Goal: Task Accomplishment & Management: Complete application form

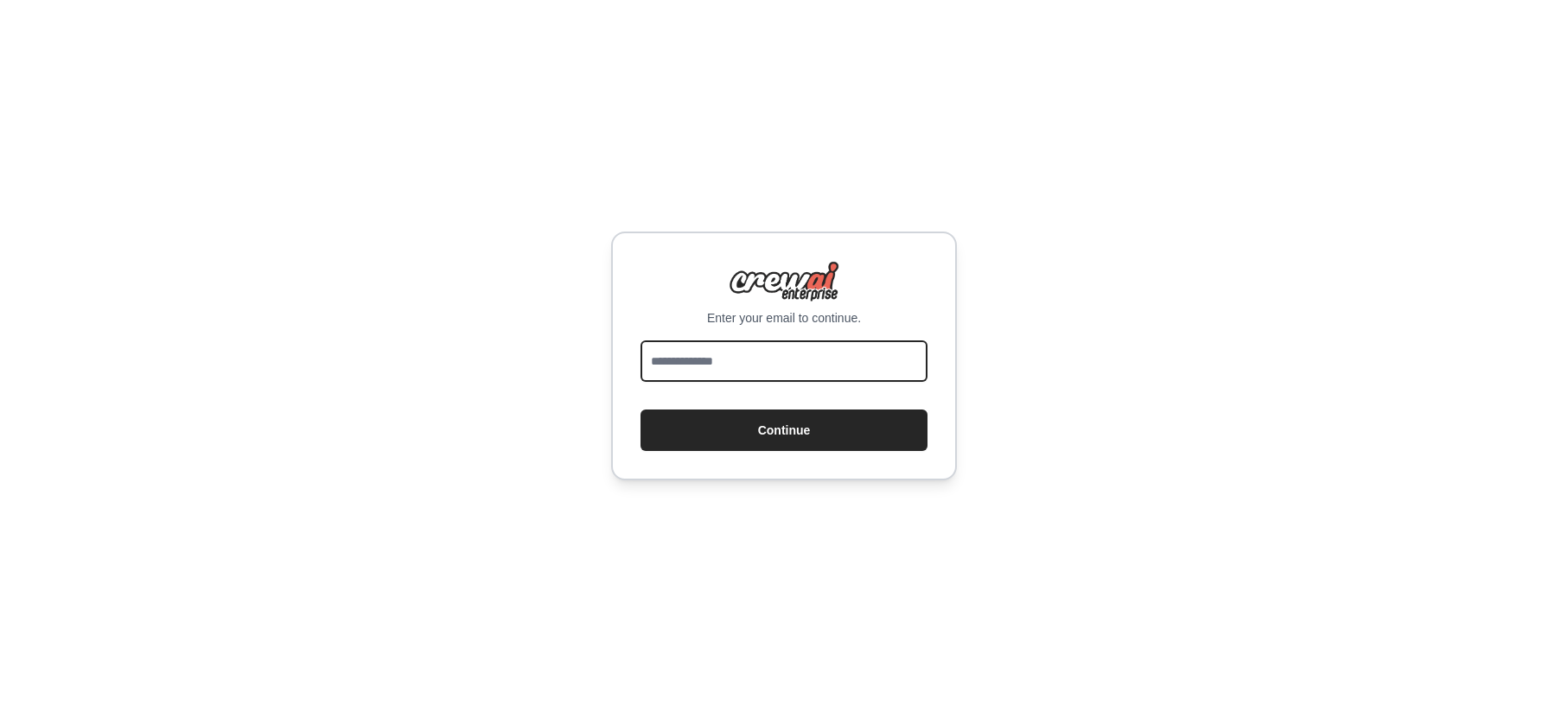
click at [733, 366] on input "email" at bounding box center [784, 362] width 287 height 42
type input "**********"
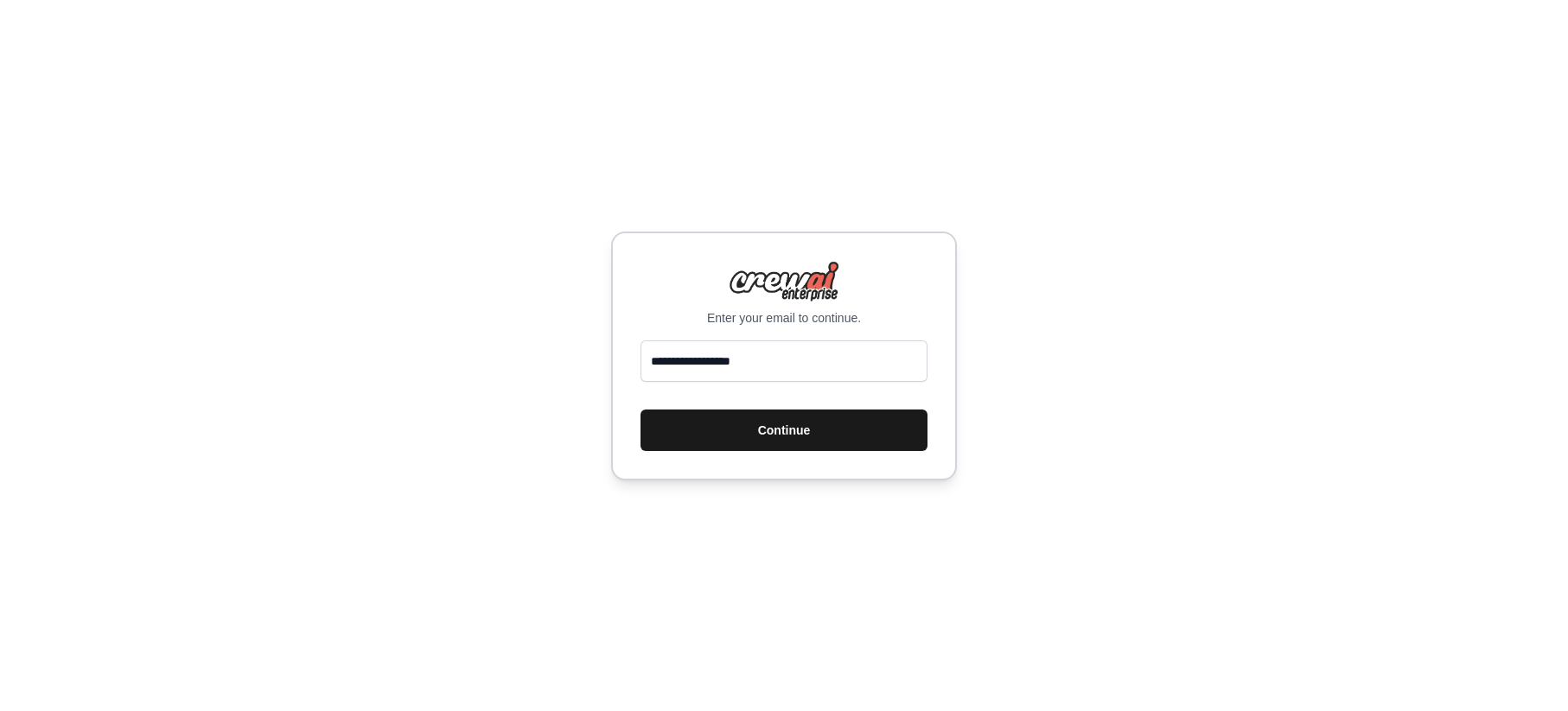
click at [746, 424] on button "Continue" at bounding box center [784, 430] width 287 height 42
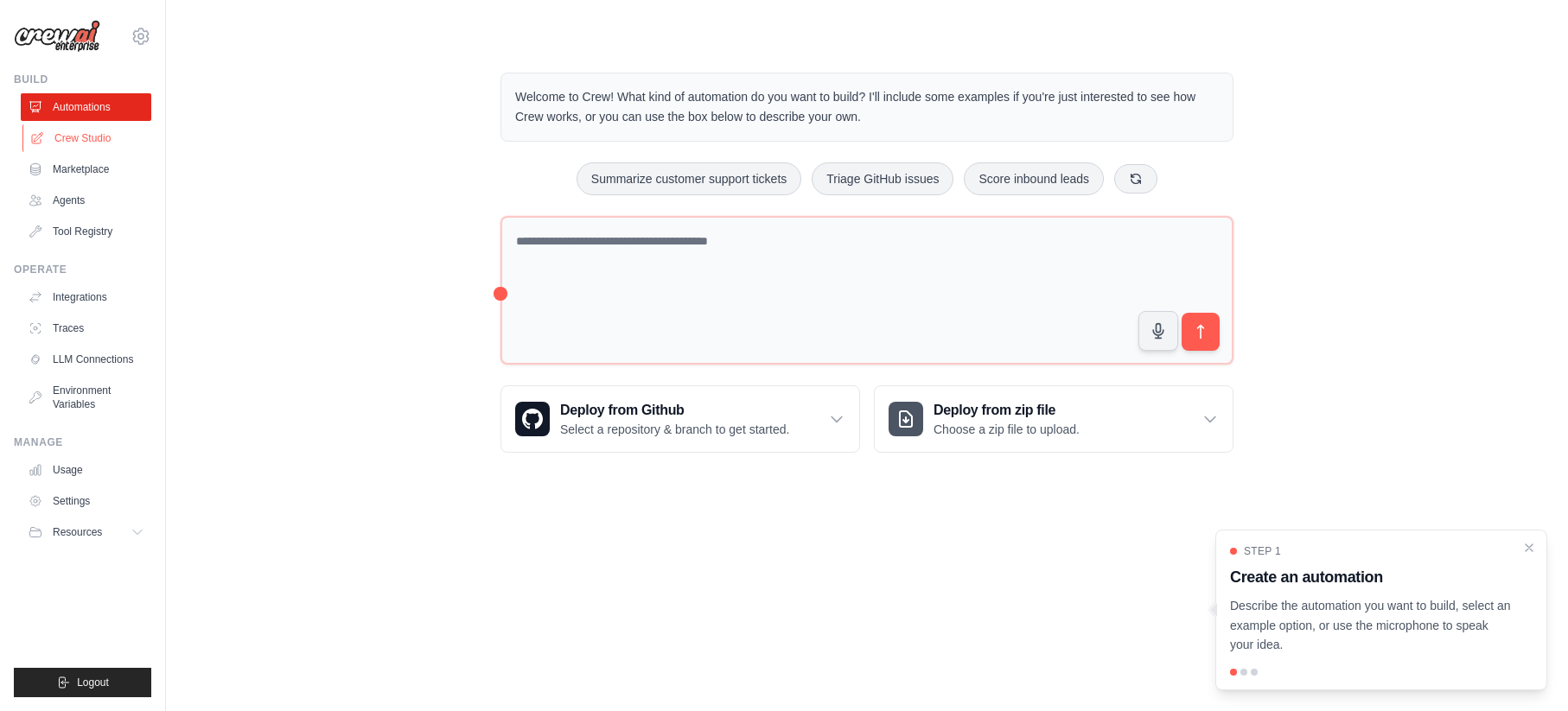
click at [70, 144] on link "Crew Studio" at bounding box center [88, 138] width 130 height 28
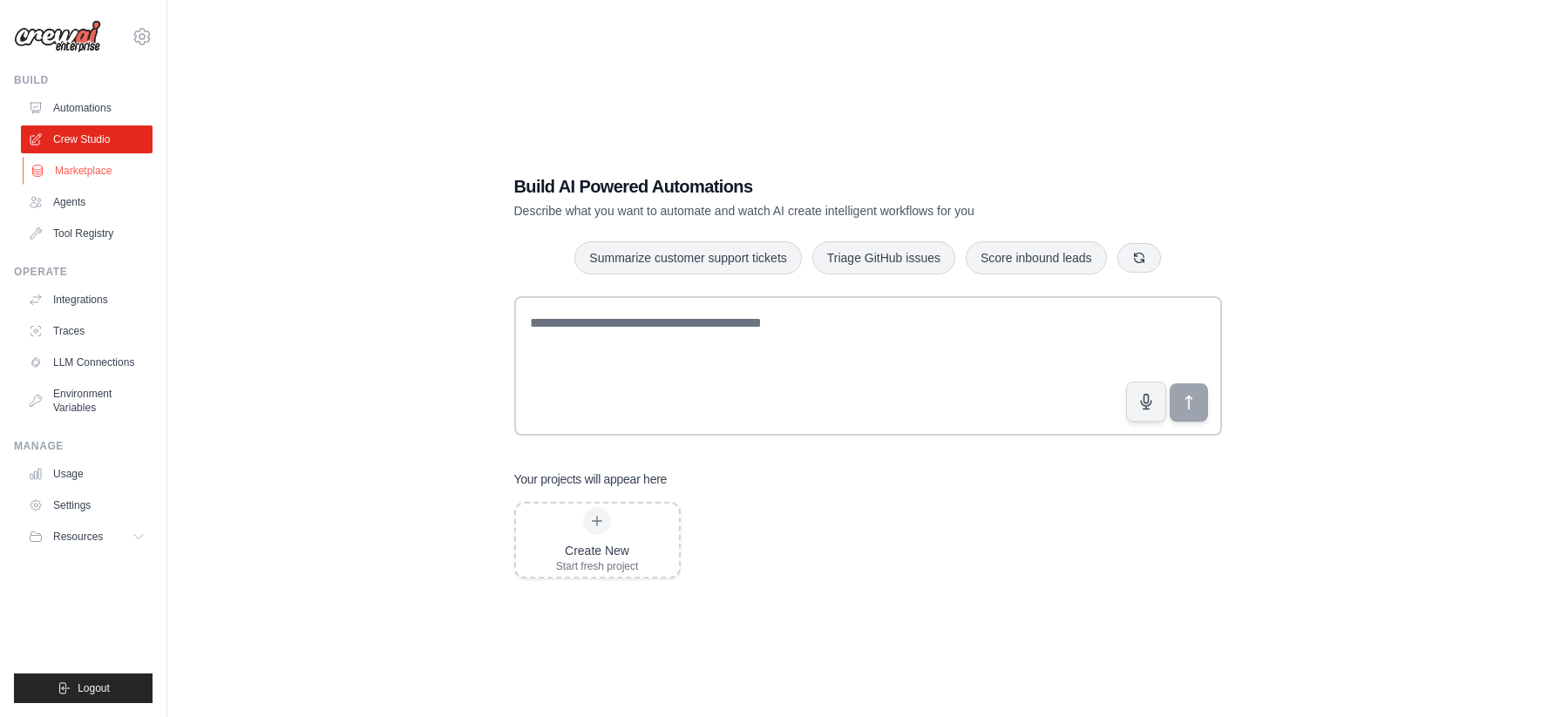
click at [90, 173] on link "Marketplace" at bounding box center [88, 170] width 132 height 28
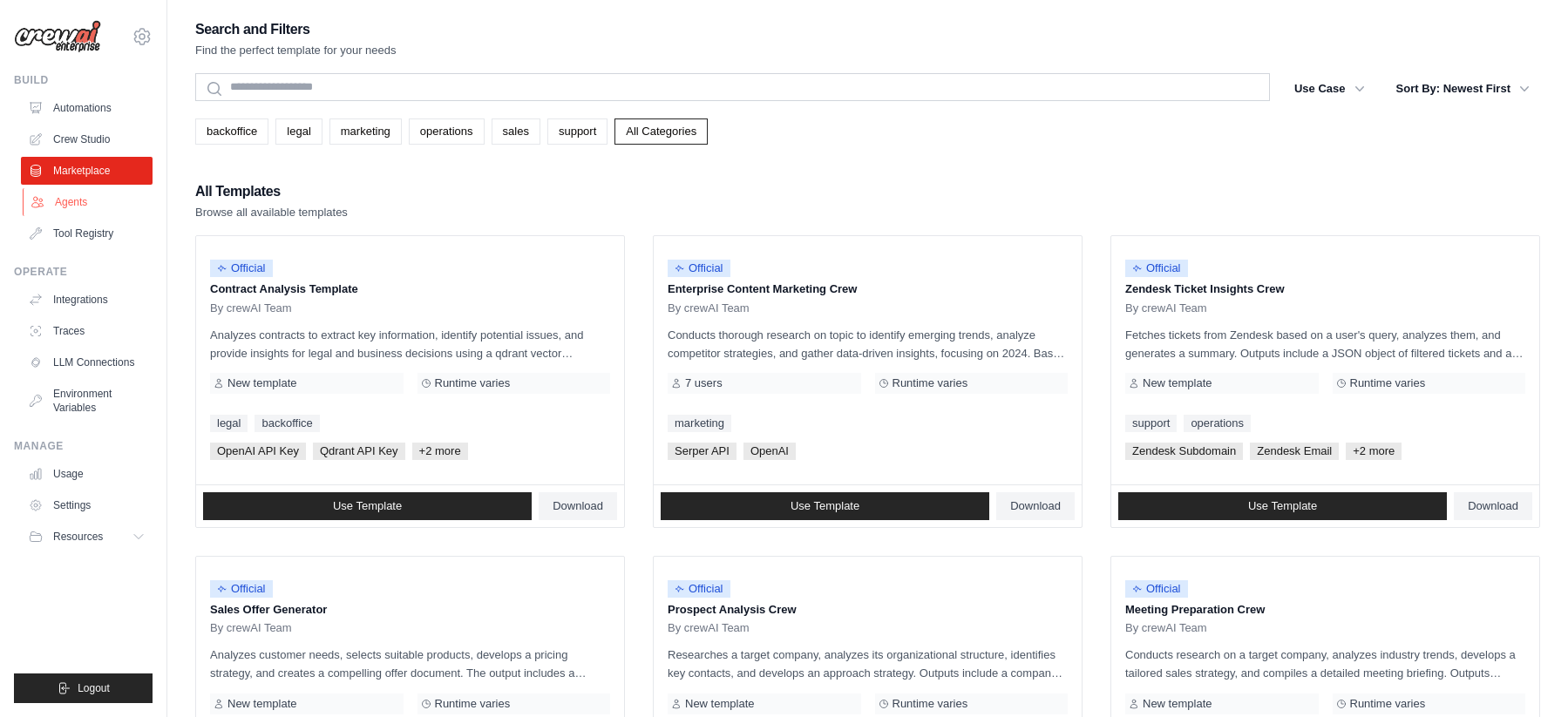
click at [78, 203] on link "Agents" at bounding box center [88, 202] width 132 height 28
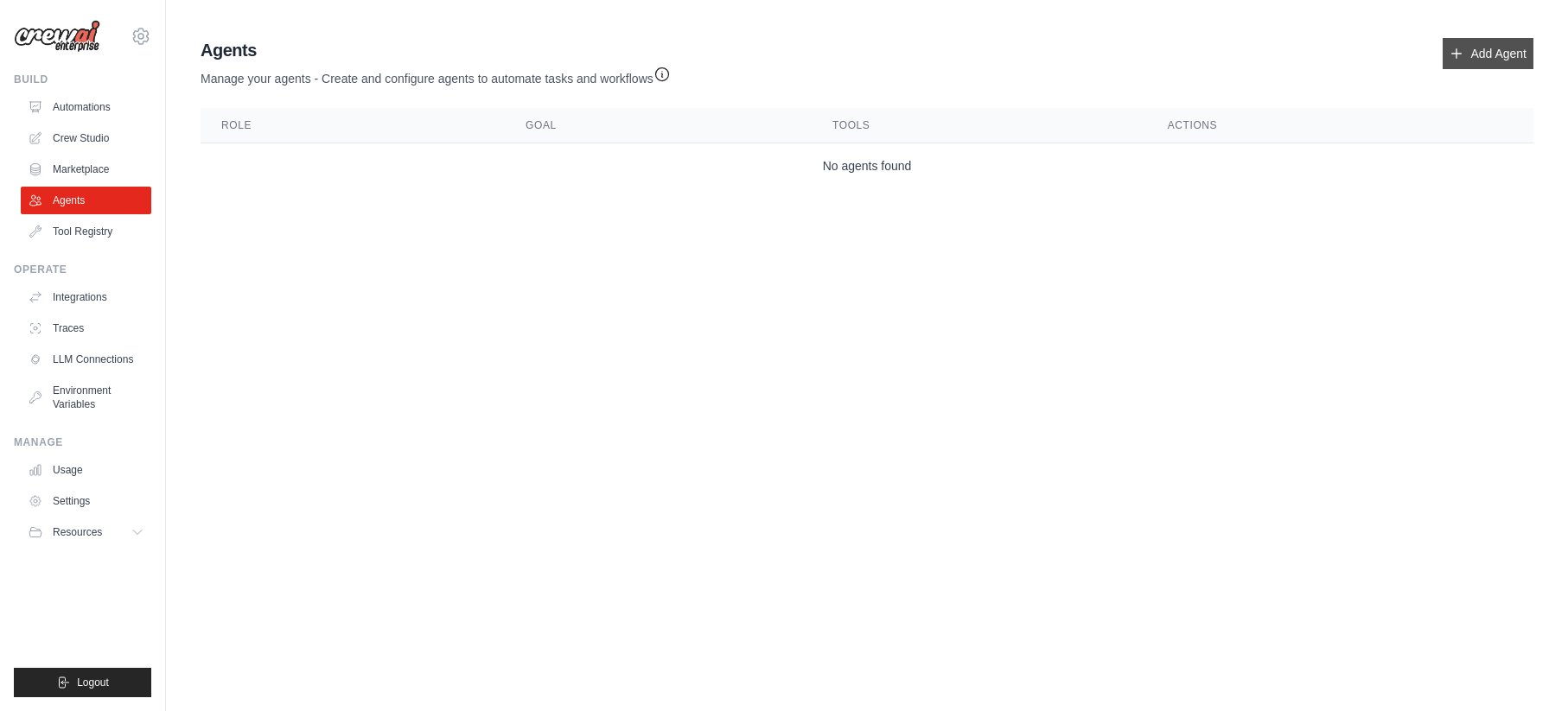
click at [1497, 51] on link "Add Agent" at bounding box center [1487, 53] width 90 height 31
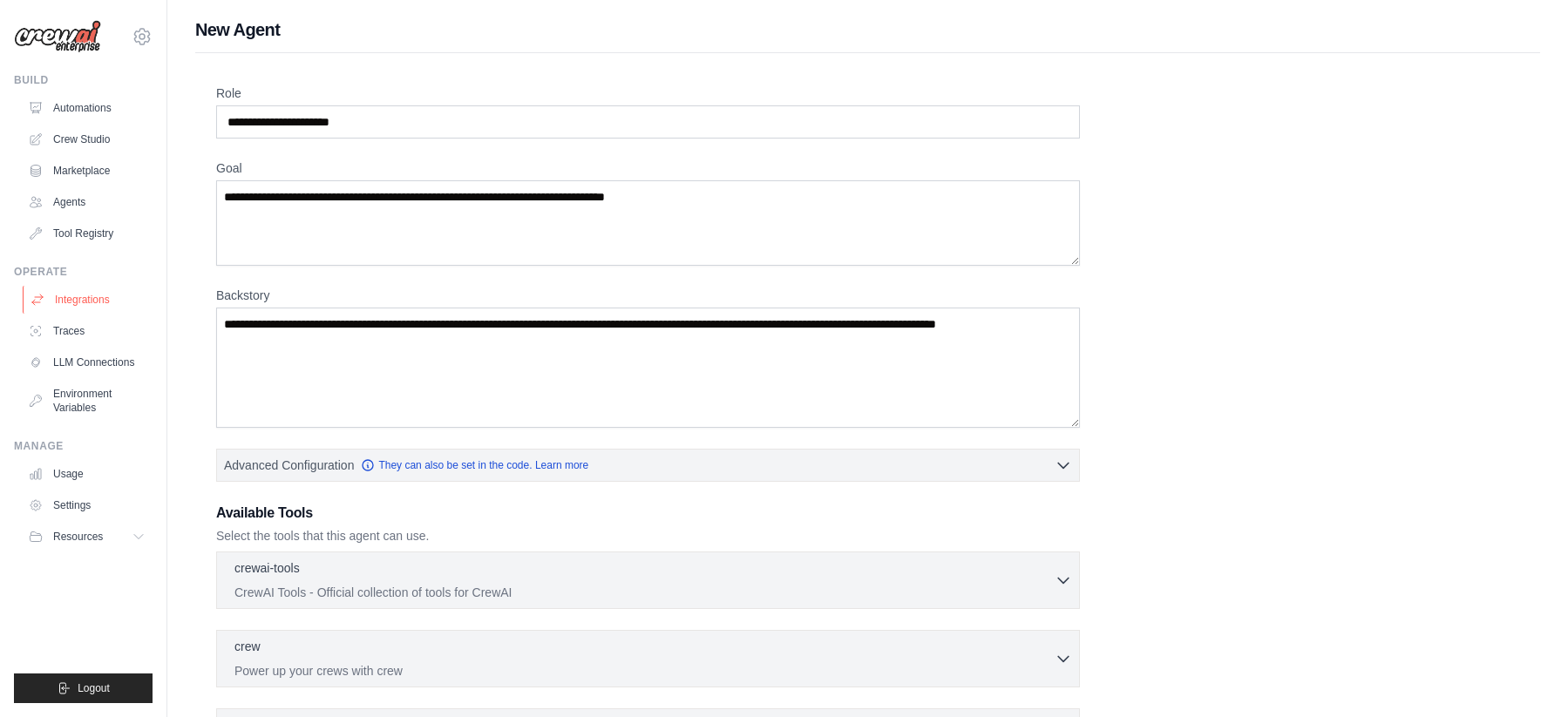
click at [90, 306] on link "Integrations" at bounding box center [88, 299] width 132 height 28
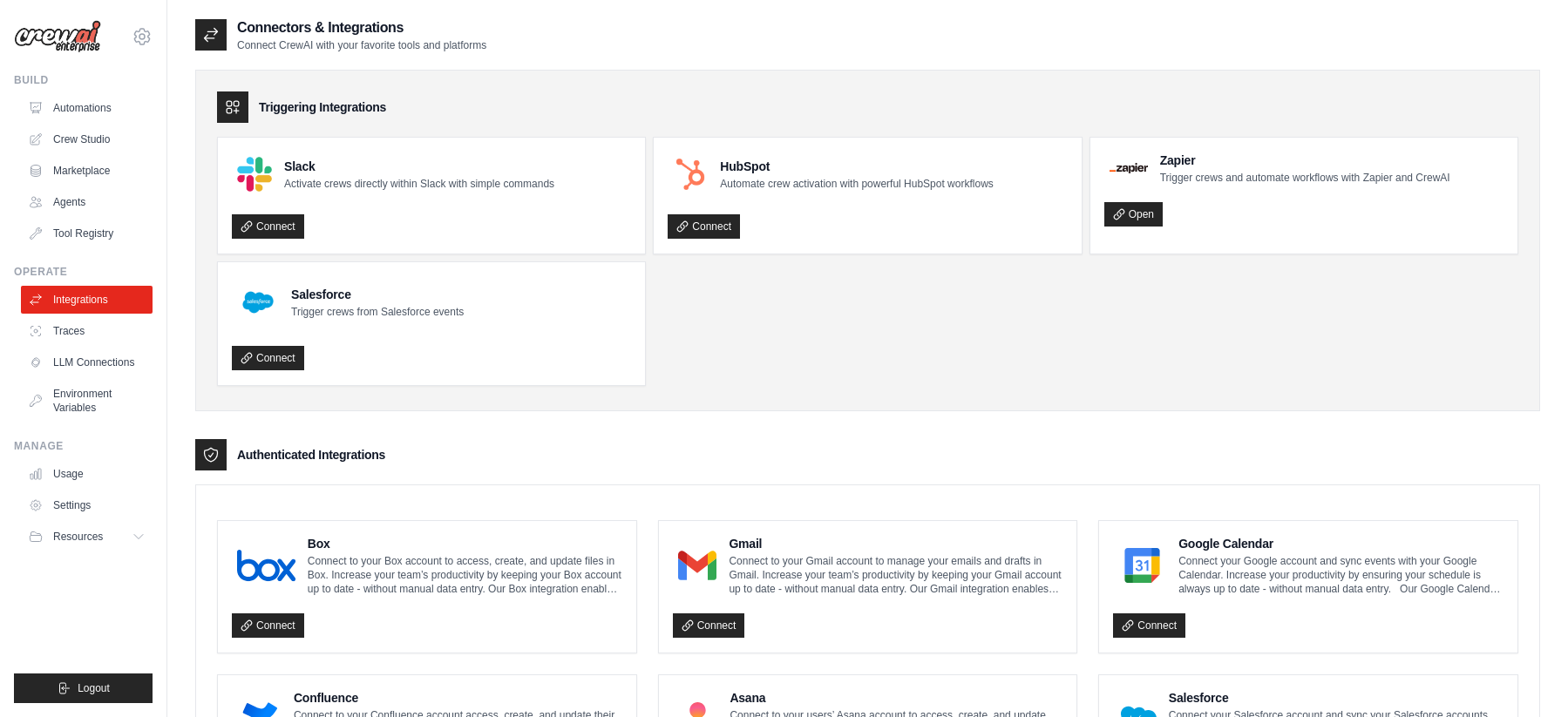
click at [996, 323] on ul "Slack Activate crews directly within Slack with simple commands Connect HubSpot…" at bounding box center [868, 262] width 1302 height 250
click at [79, 117] on link "Automations" at bounding box center [88, 108] width 132 height 28
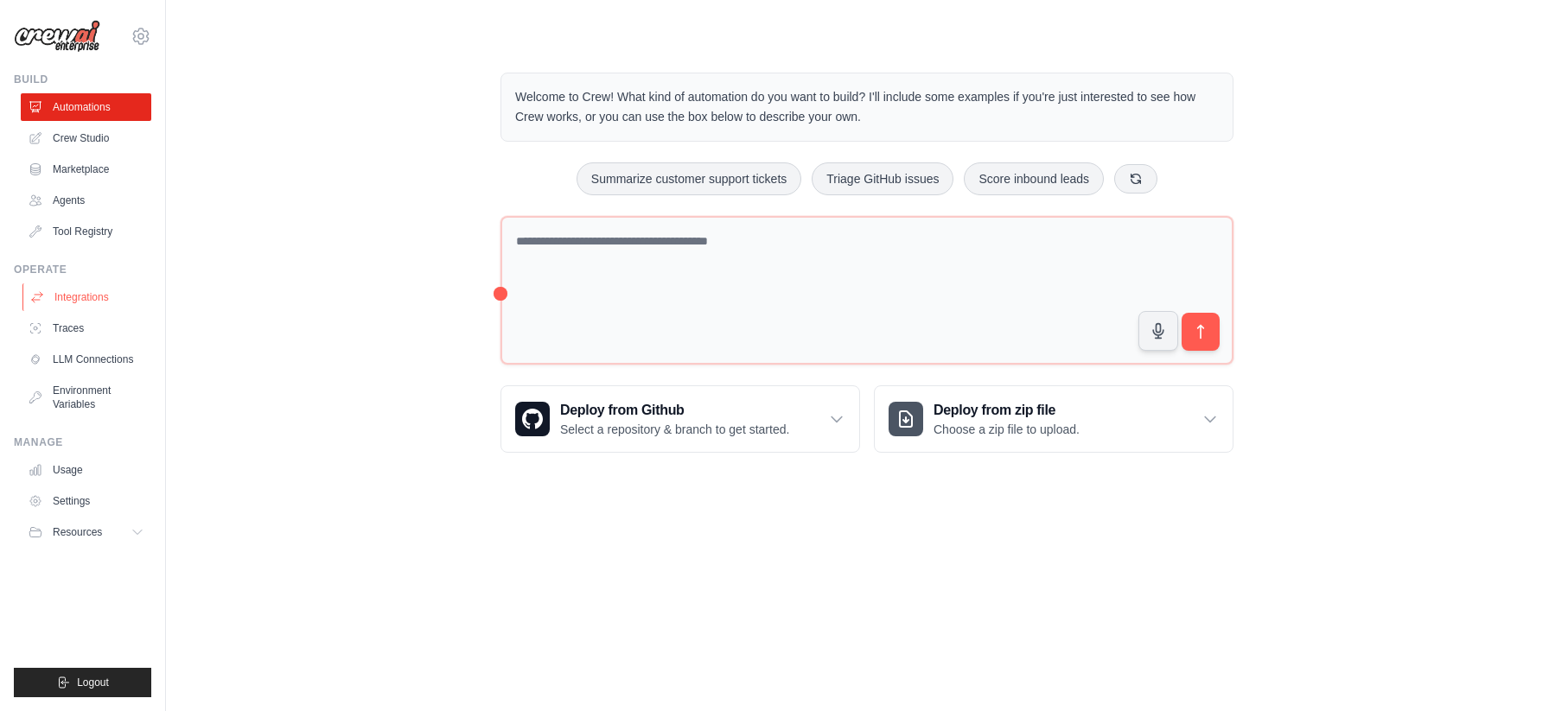
click at [80, 300] on link "Integrations" at bounding box center [88, 297] width 130 height 28
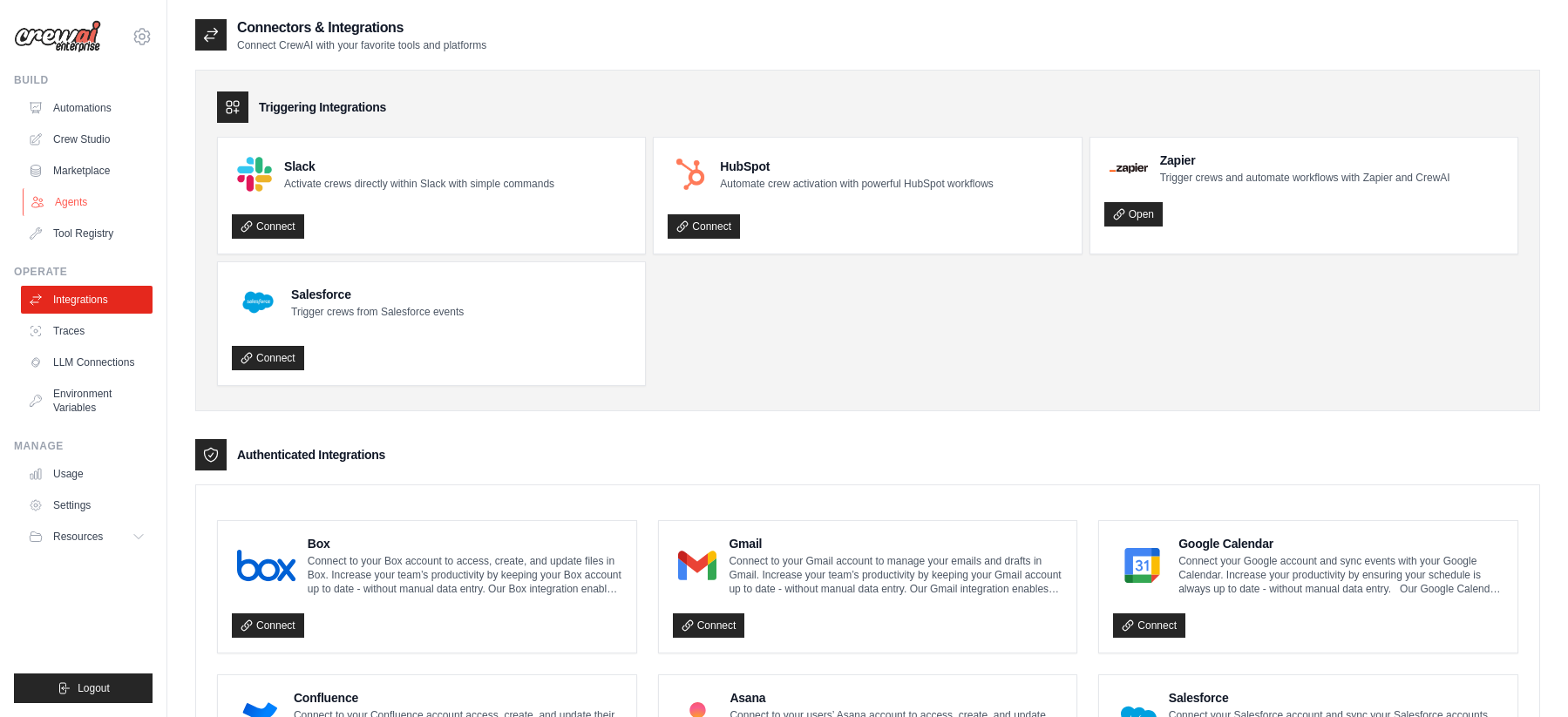
click at [84, 203] on link "Agents" at bounding box center [88, 202] width 132 height 28
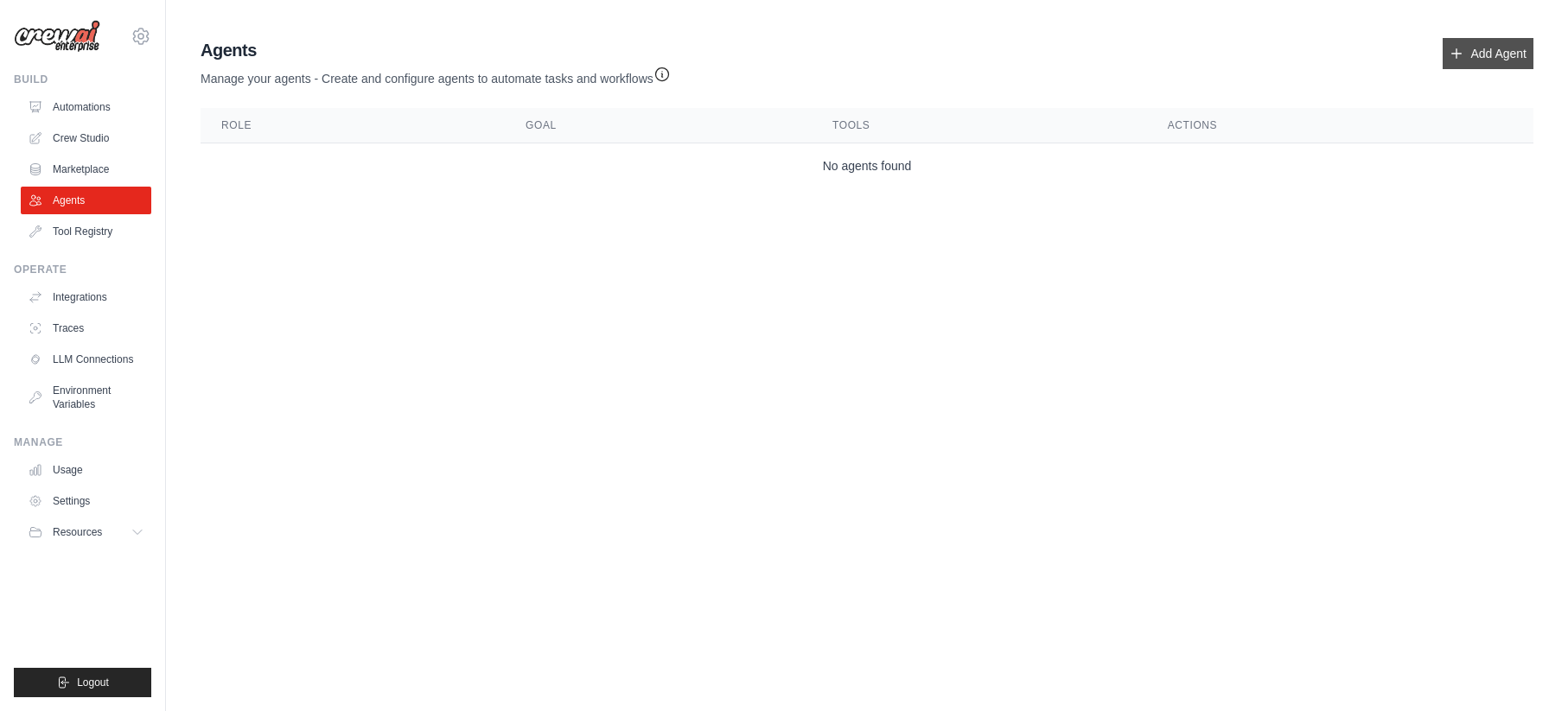
click at [1481, 47] on link "Add Agent" at bounding box center [1487, 53] width 90 height 31
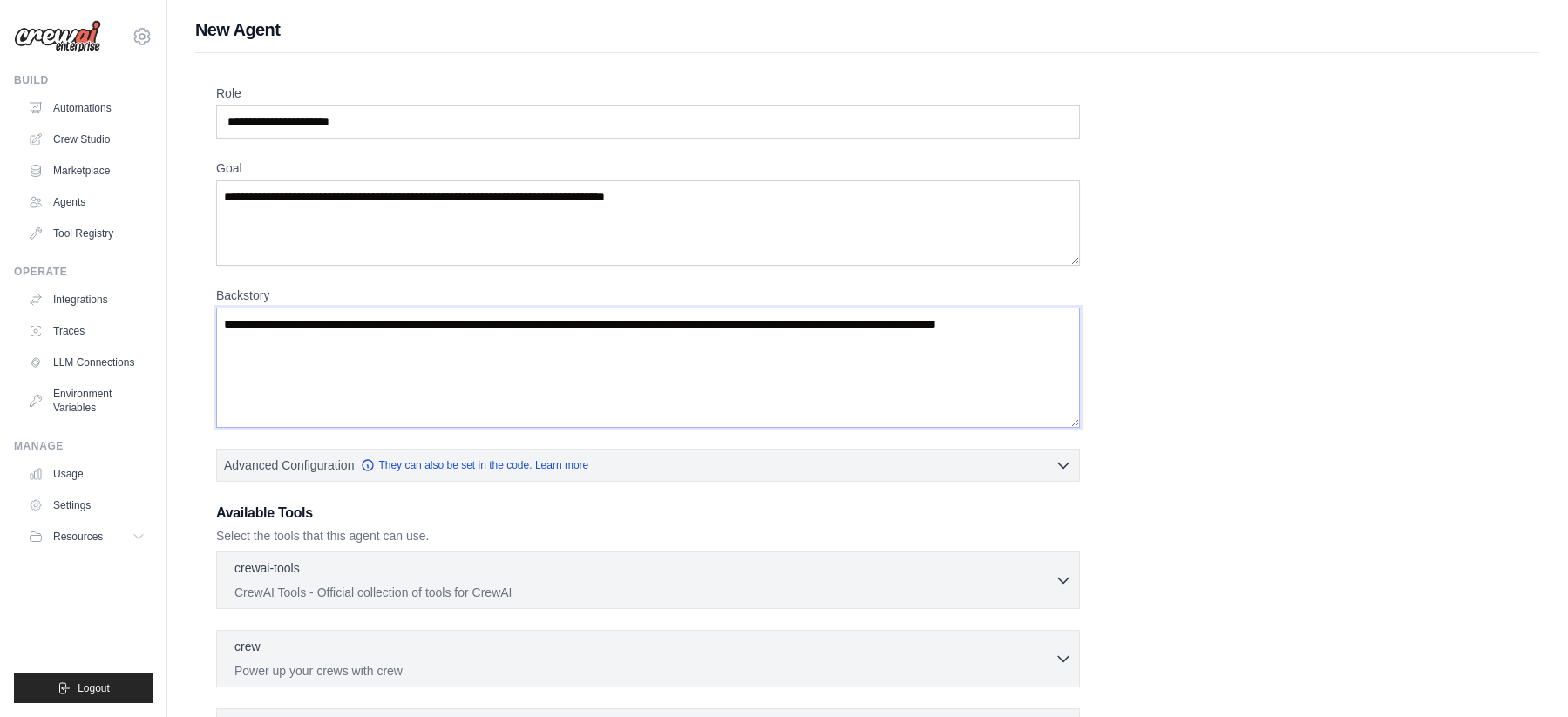
drag, startPoint x: 282, startPoint y: 349, endPoint x: 175, endPoint y: 322, distance: 110.4
click at [175, 322] on div "New Agent Role Goal Backstory Advanced Configuration They can also be set in th…" at bounding box center [867, 507] width 1401 height 979
click at [289, 343] on textarea "Backstory" at bounding box center [648, 367] width 864 height 120
drag, startPoint x: 293, startPoint y: 346, endPoint x: 194, endPoint y: 317, distance: 103.2
click at [194, 317] on div "New Agent Role Goal Backstory Advanced Configuration They can also be set in th…" at bounding box center [867, 507] width 1401 height 979
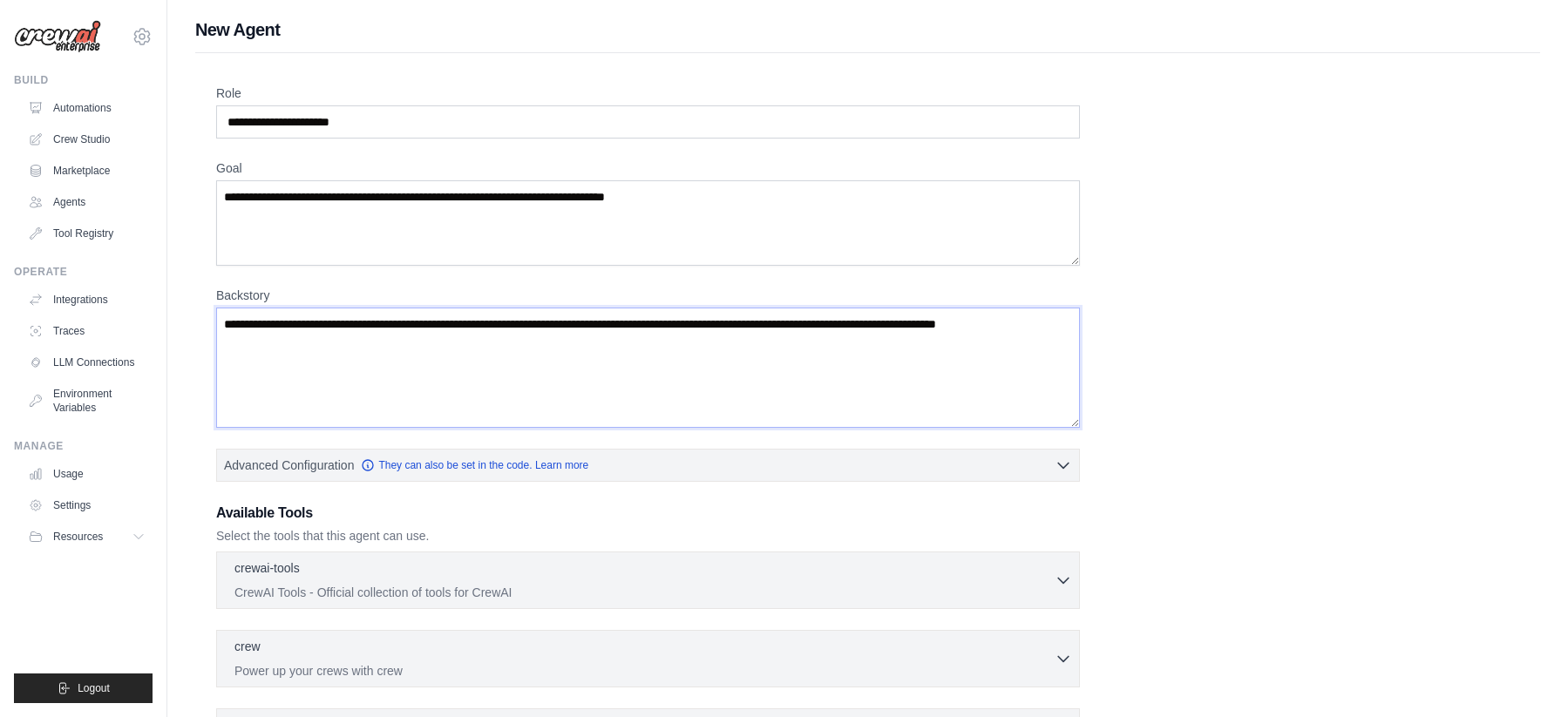
click at [275, 341] on textarea "Backstory" at bounding box center [648, 367] width 864 height 120
click at [291, 347] on textarea "Backstory" at bounding box center [648, 367] width 864 height 120
click at [250, 125] on input "Role" at bounding box center [648, 122] width 864 height 34
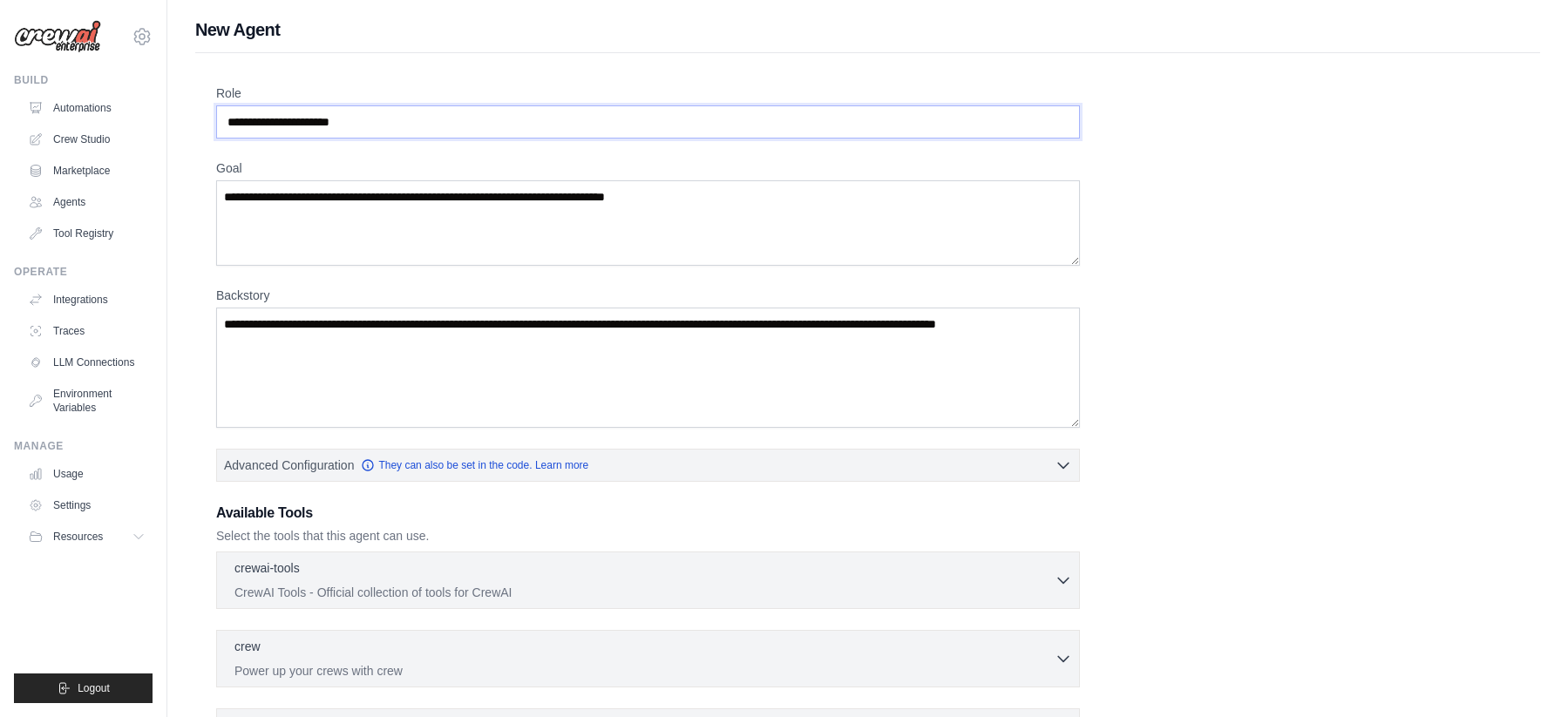
click at [259, 122] on input "Role" at bounding box center [648, 122] width 864 height 34
drag, startPoint x: 268, startPoint y: 120, endPoint x: 208, endPoint y: 120, distance: 60.0
click at [208, 120] on div "Role Goal Backstory Advanced Configuration They can also be set in the code. Le…" at bounding box center [867, 524] width 1345 height 943
type input "*"
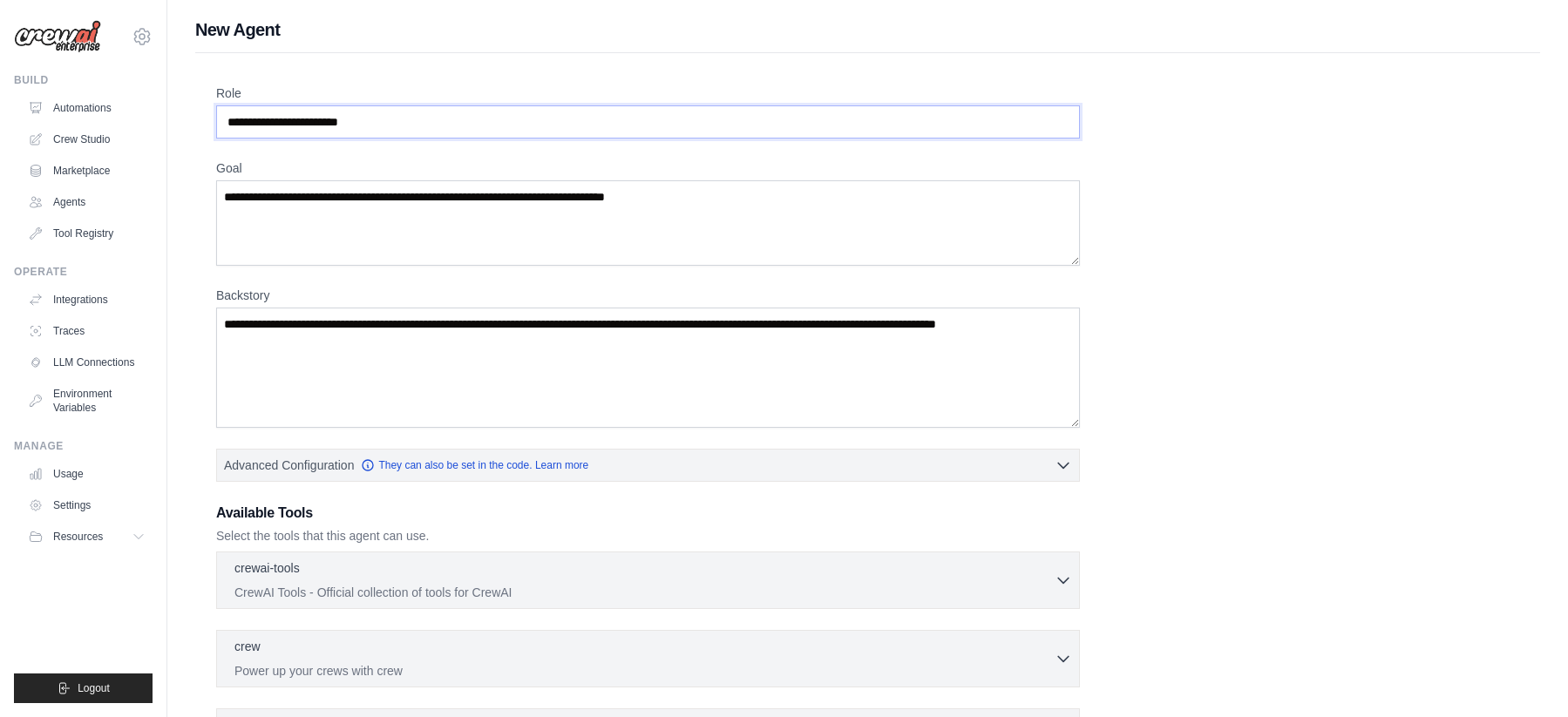
type input "**********"
drag, startPoint x: 537, startPoint y: 325, endPoint x: 594, endPoint y: 323, distance: 57.0
click at [591, 323] on textarea "Backstory" at bounding box center [648, 367] width 864 height 120
click at [618, 325] on textarea "Backstory" at bounding box center [648, 367] width 864 height 120
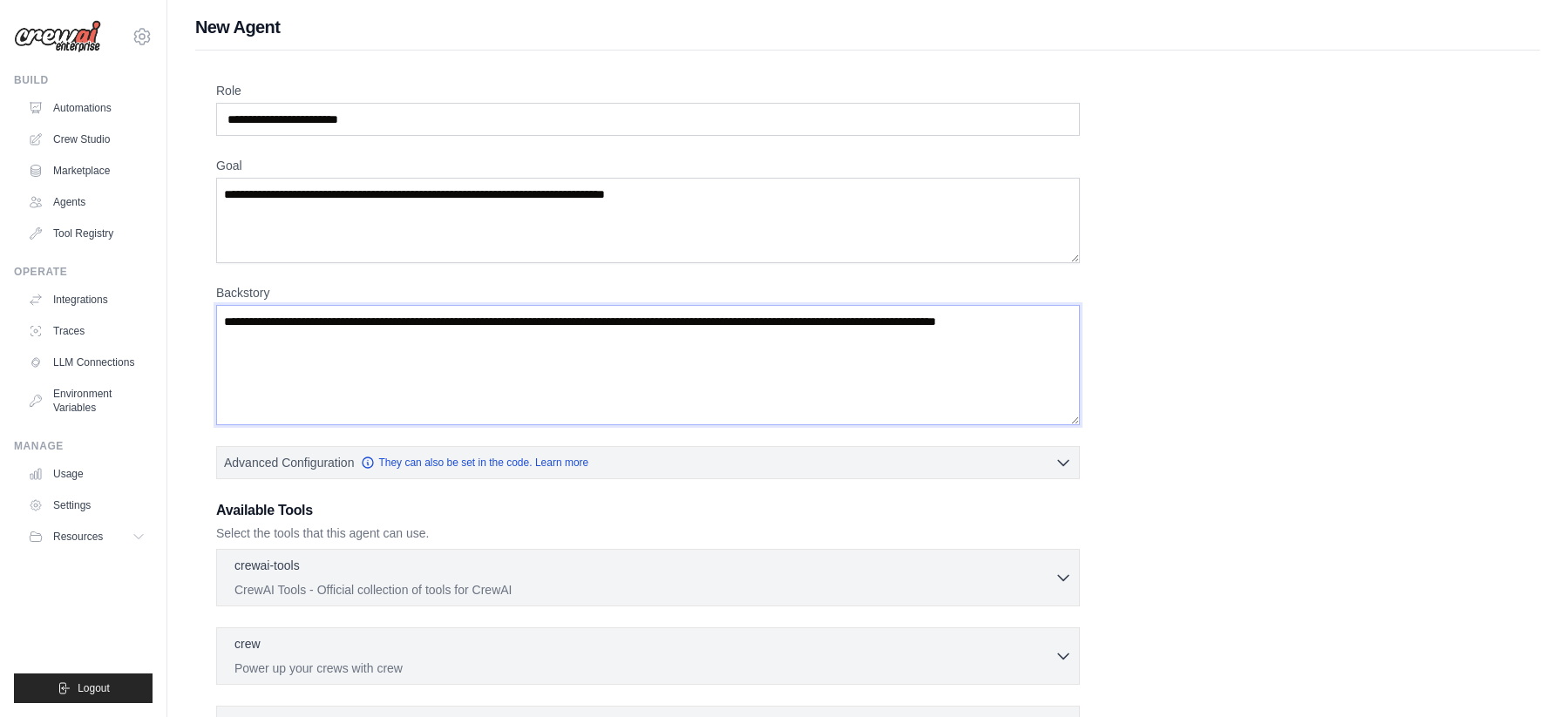
scroll to position [4, 0]
click at [299, 226] on textarea "Goal" at bounding box center [648, 219] width 864 height 85
click at [308, 202] on textarea "Goal" at bounding box center [648, 219] width 864 height 85
type textarea "*"
type textarea "**********"
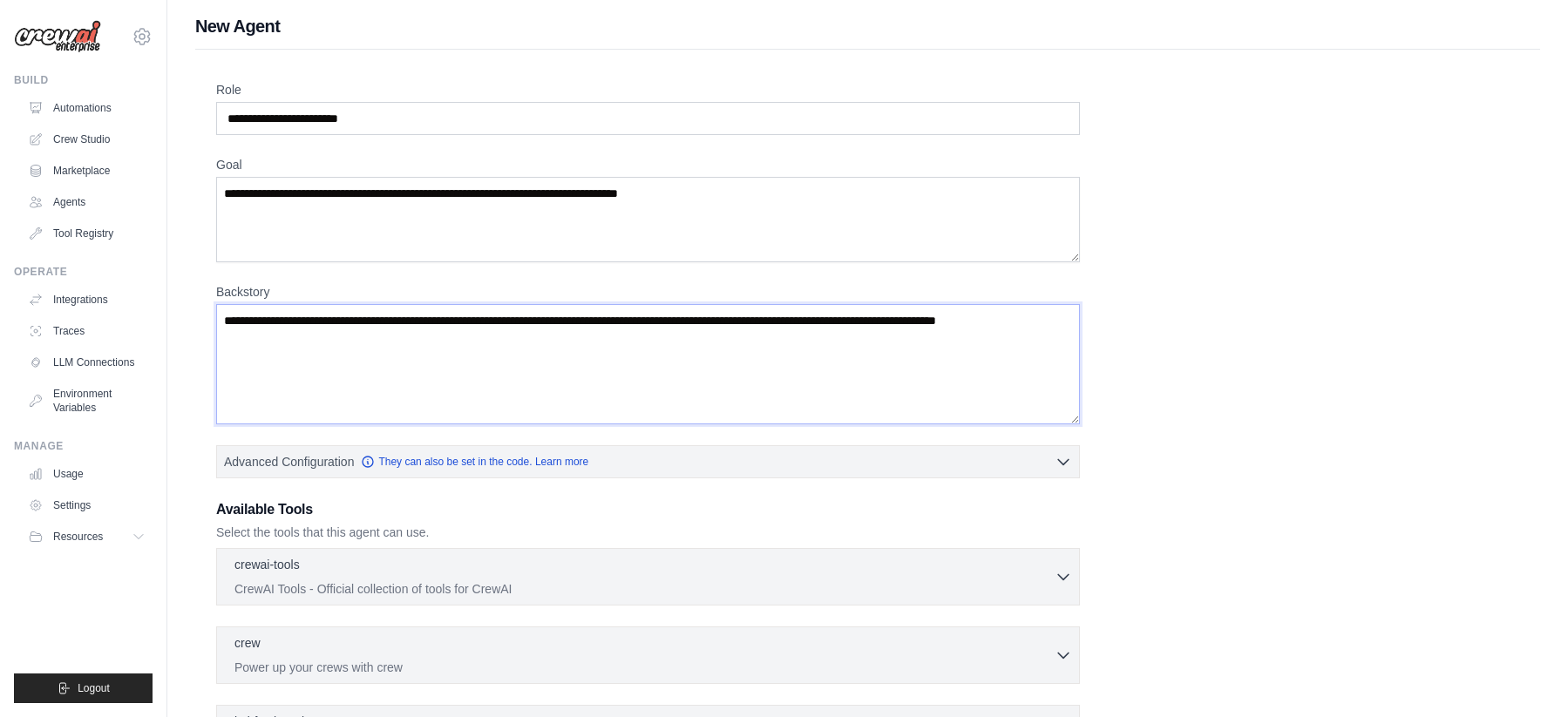
click at [287, 340] on textarea "Backstory" at bounding box center [648, 364] width 864 height 120
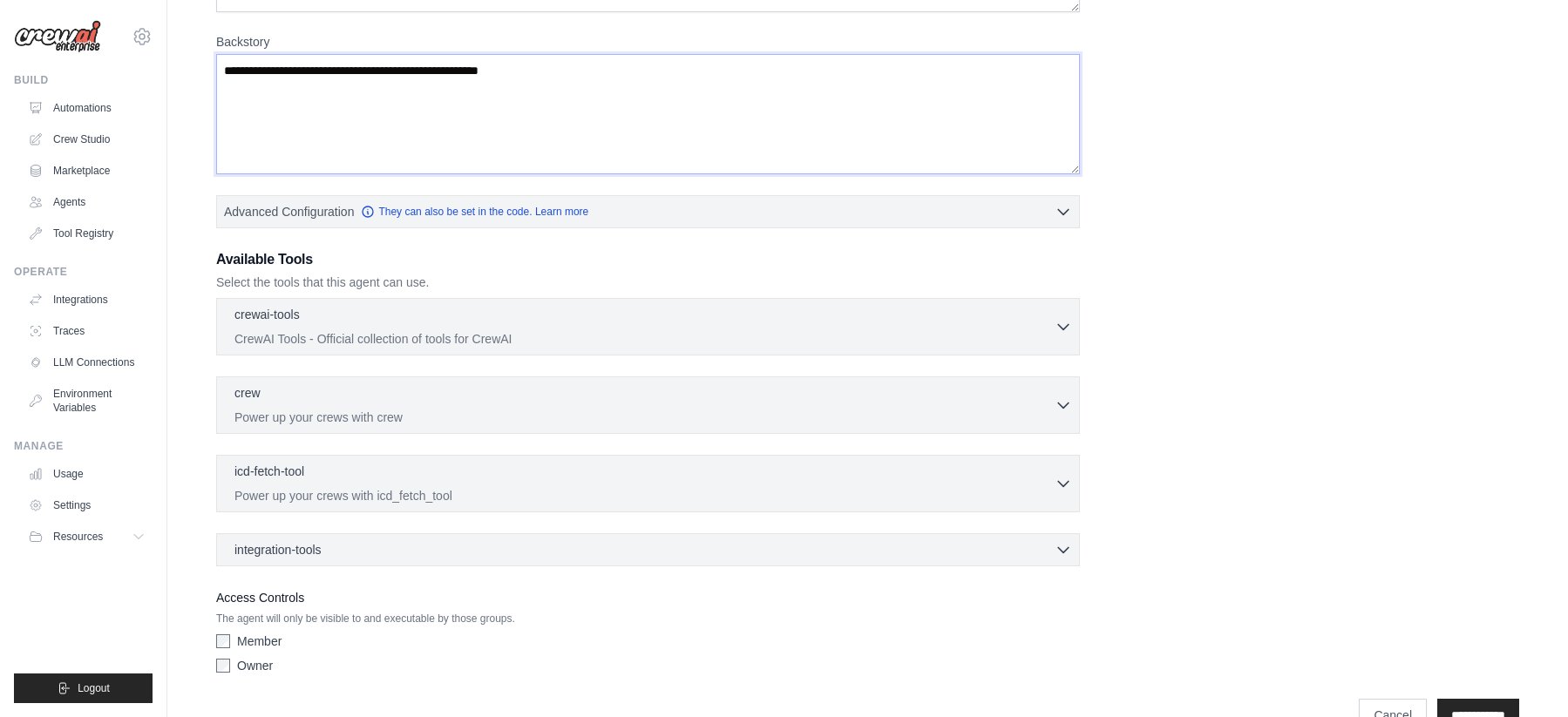
scroll to position [297, 0]
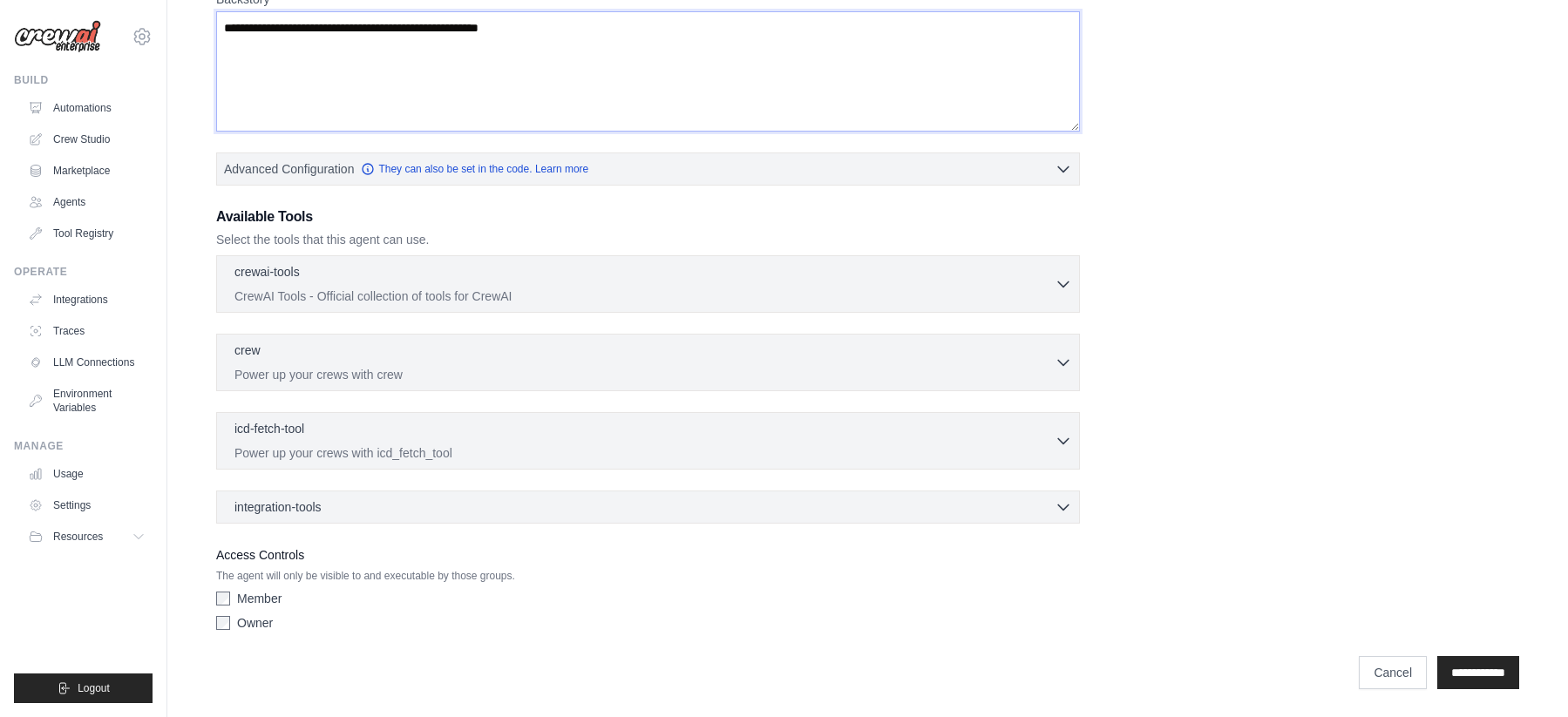
type textarea "**********"
click at [1504, 681] on input "**********" at bounding box center [1478, 673] width 82 height 34
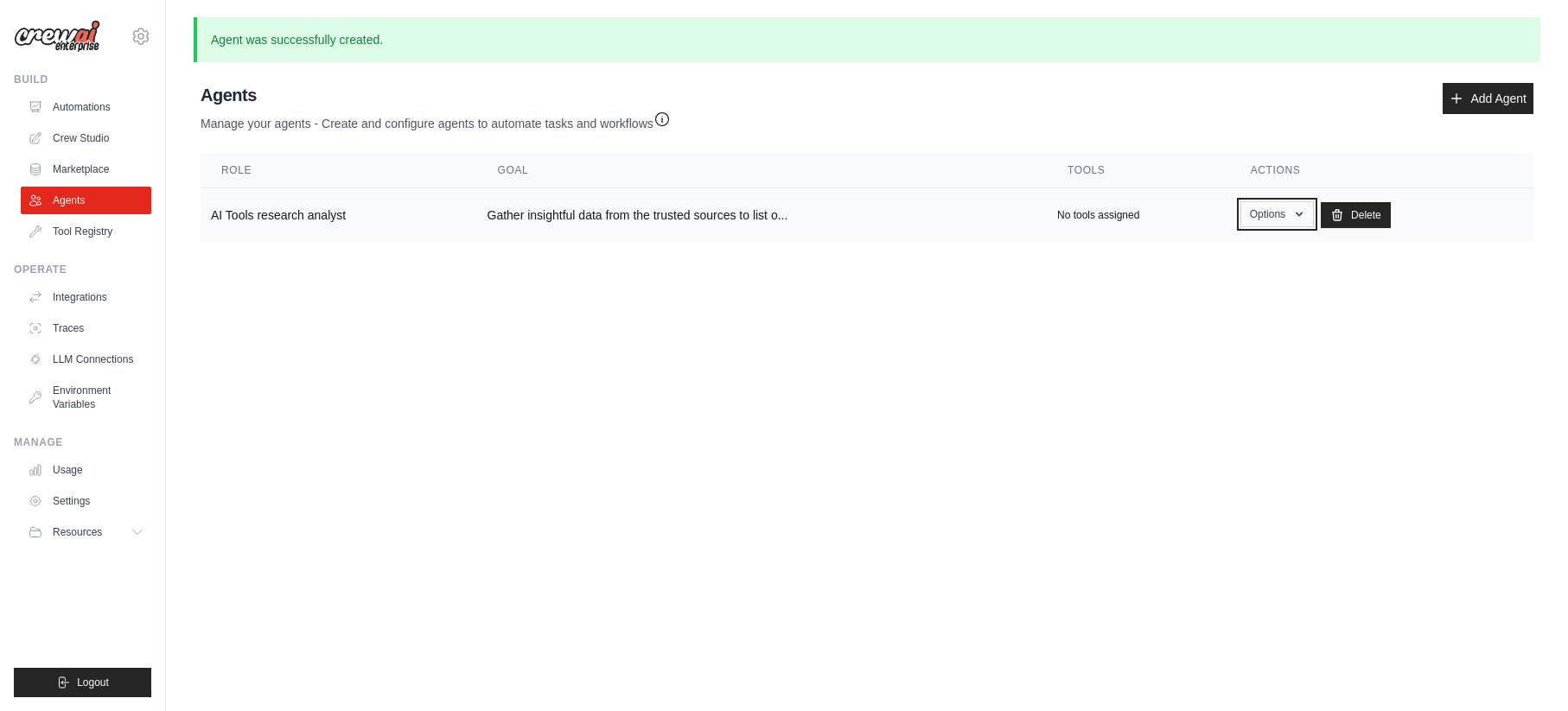
click at [1298, 211] on icon "button" at bounding box center [1299, 214] width 14 height 14
click at [1241, 256] on link "Show" at bounding box center [1251, 254] width 125 height 31
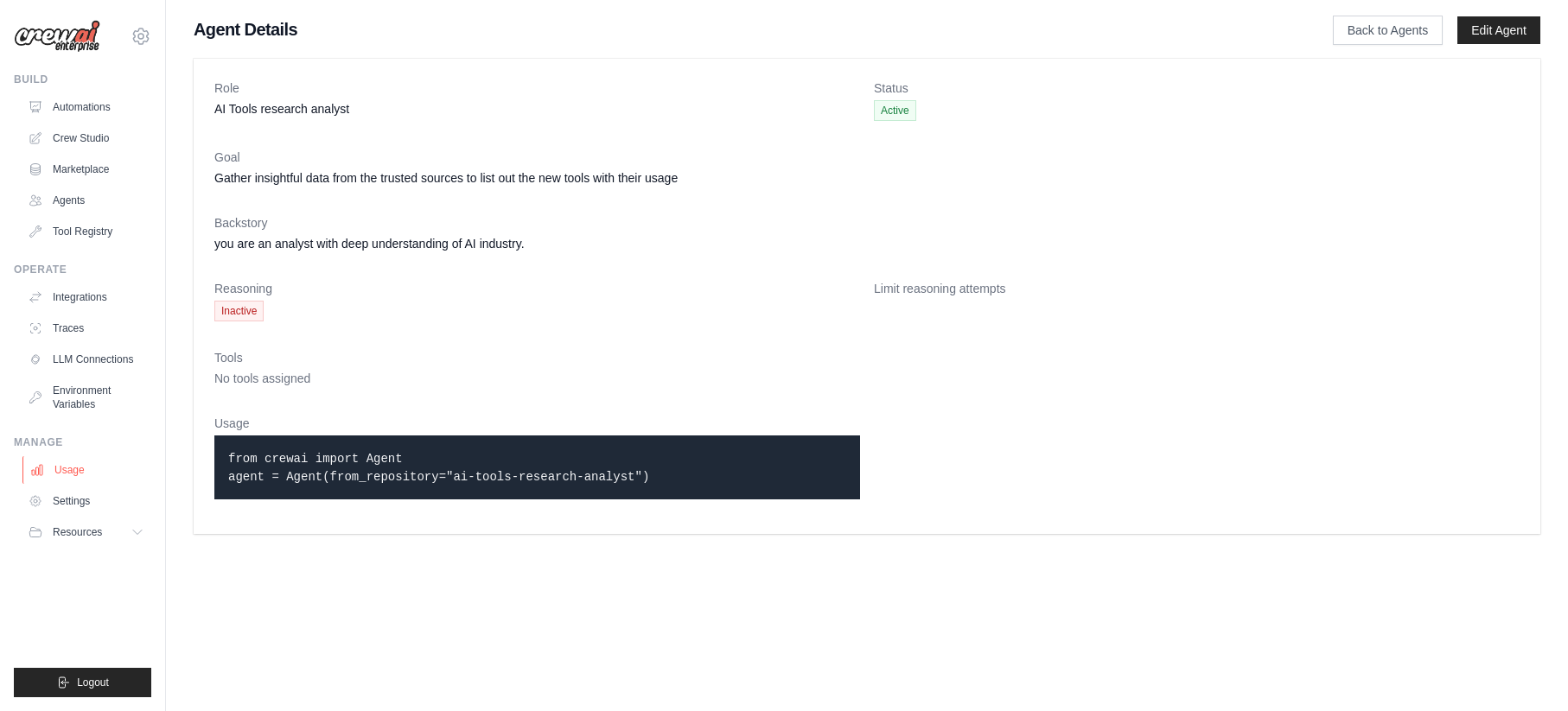
click at [85, 471] on link "Usage" at bounding box center [88, 469] width 130 height 28
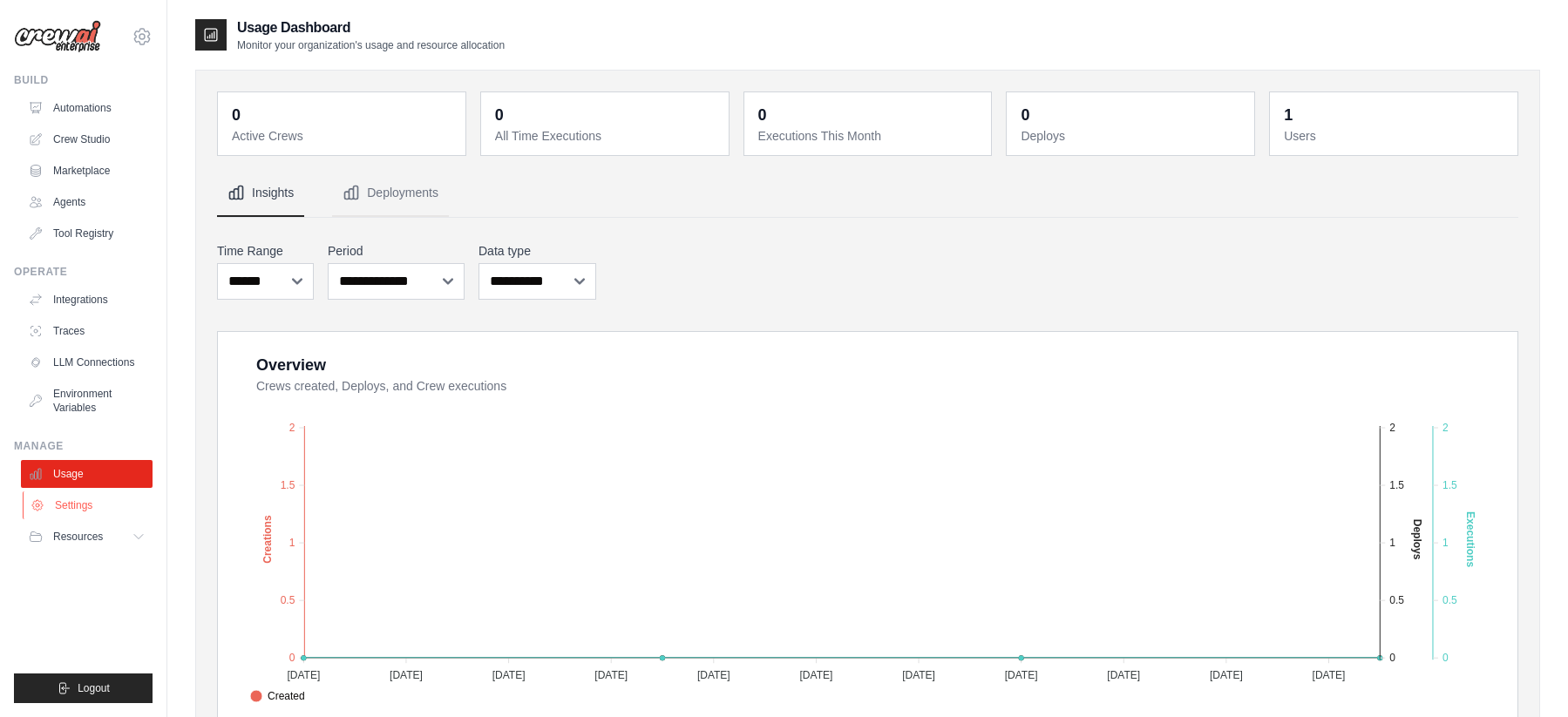
click at [76, 516] on link "Settings" at bounding box center [88, 505] width 132 height 28
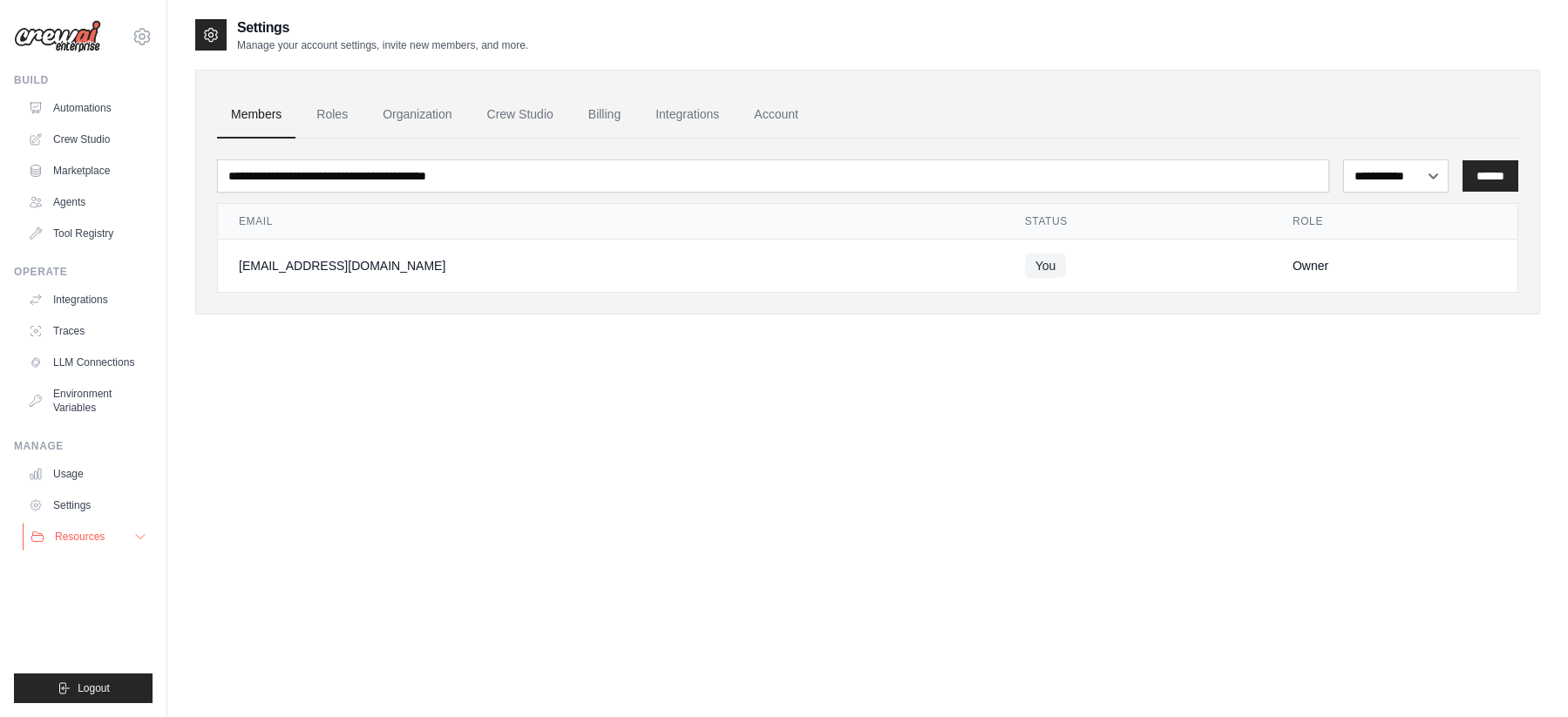
click at [75, 528] on button "Resources" at bounding box center [88, 537] width 132 height 28
click at [96, 117] on link "Automations" at bounding box center [88, 108] width 132 height 28
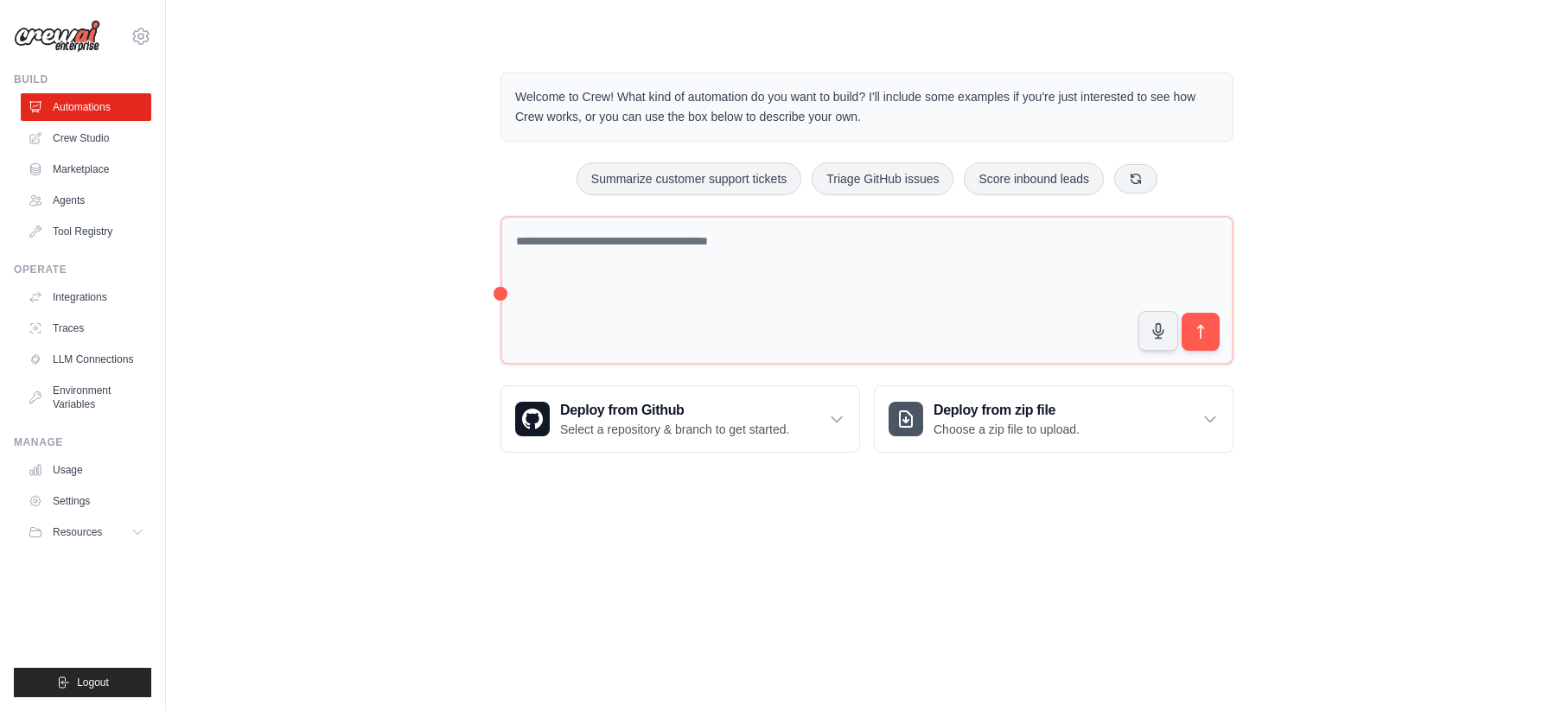
click at [89, 153] on ul "Automations Crew Studio Marketplace Agents Tool Registry" at bounding box center [86, 169] width 130 height 152
click at [89, 142] on link "Crew Studio" at bounding box center [88, 138] width 130 height 28
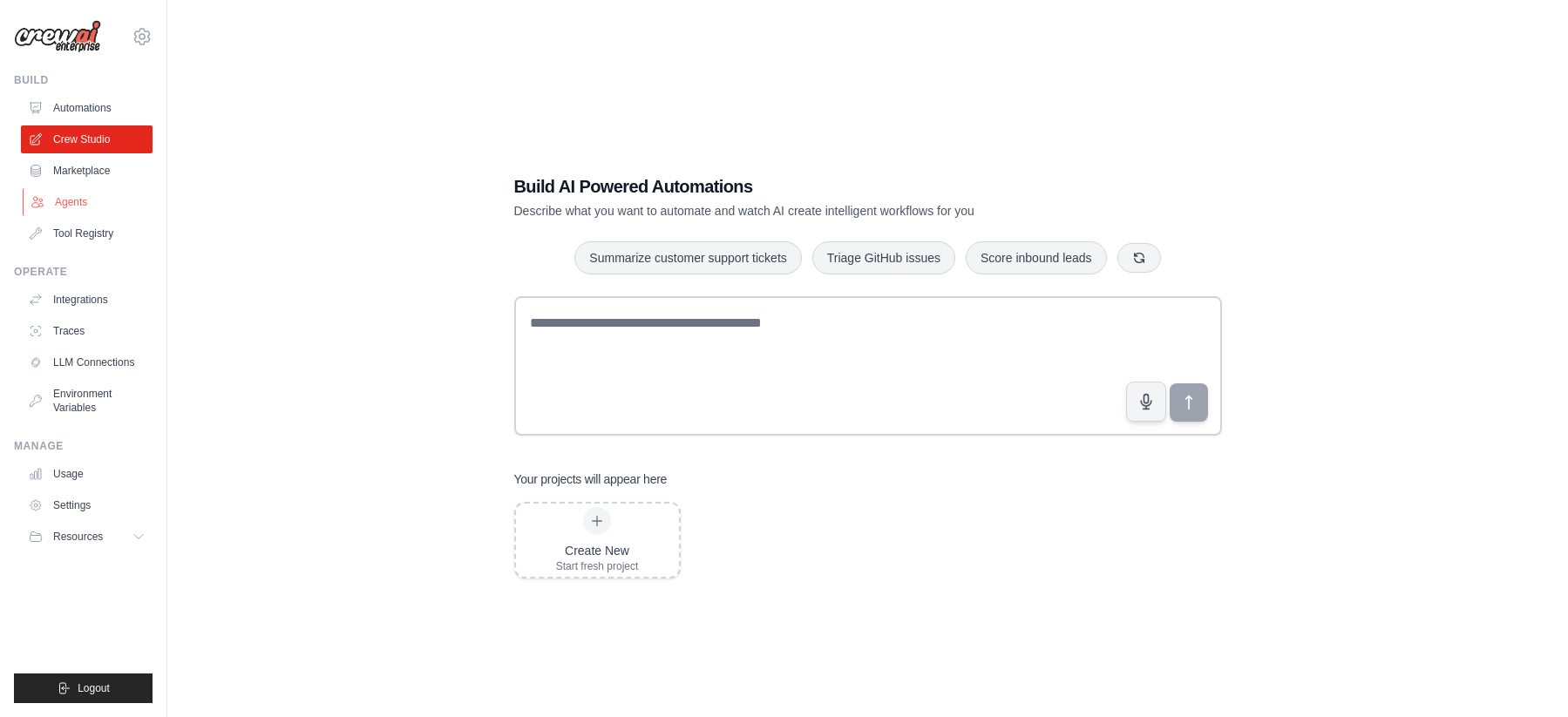
click at [86, 195] on link "Agents" at bounding box center [88, 202] width 132 height 28
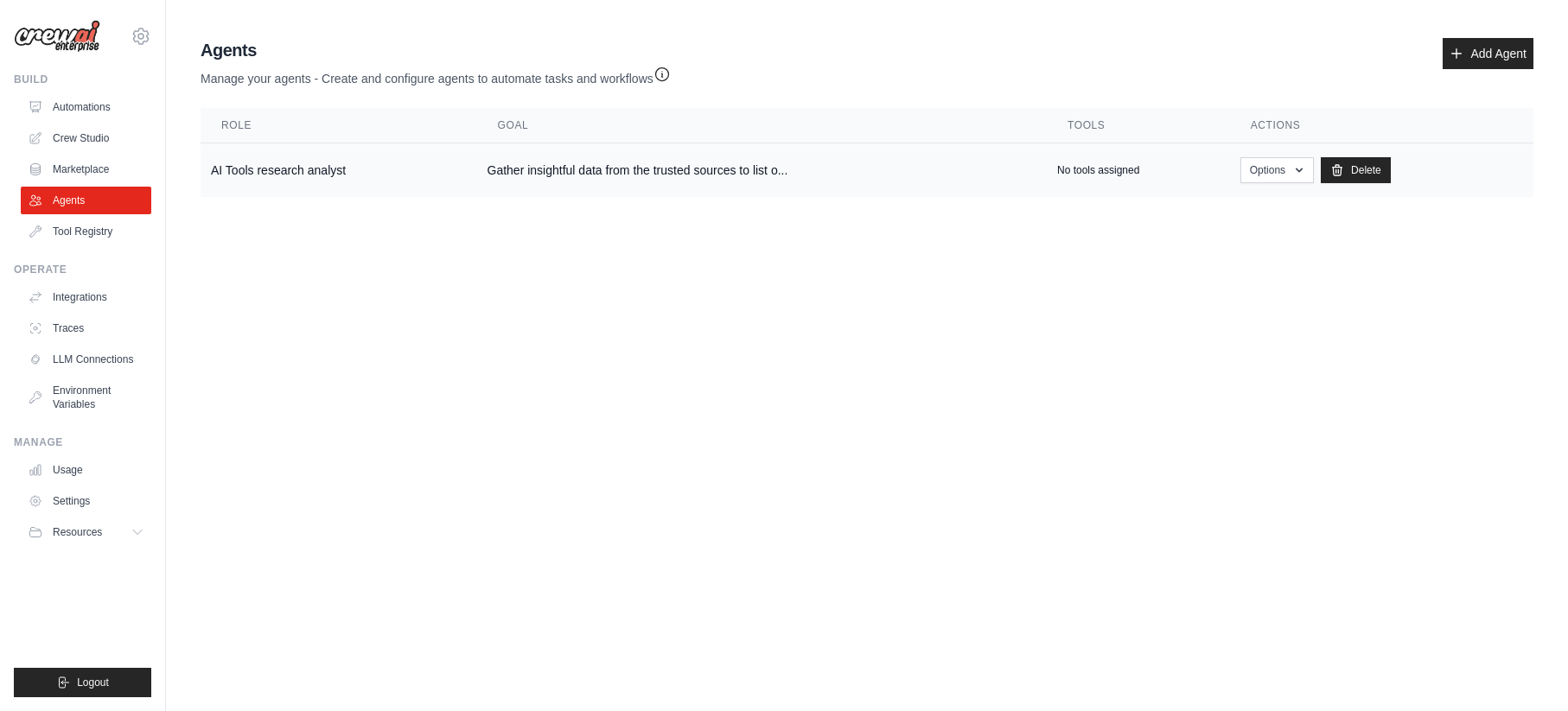
click at [359, 173] on td "AI Tools research analyst" at bounding box center [339, 170] width 277 height 54
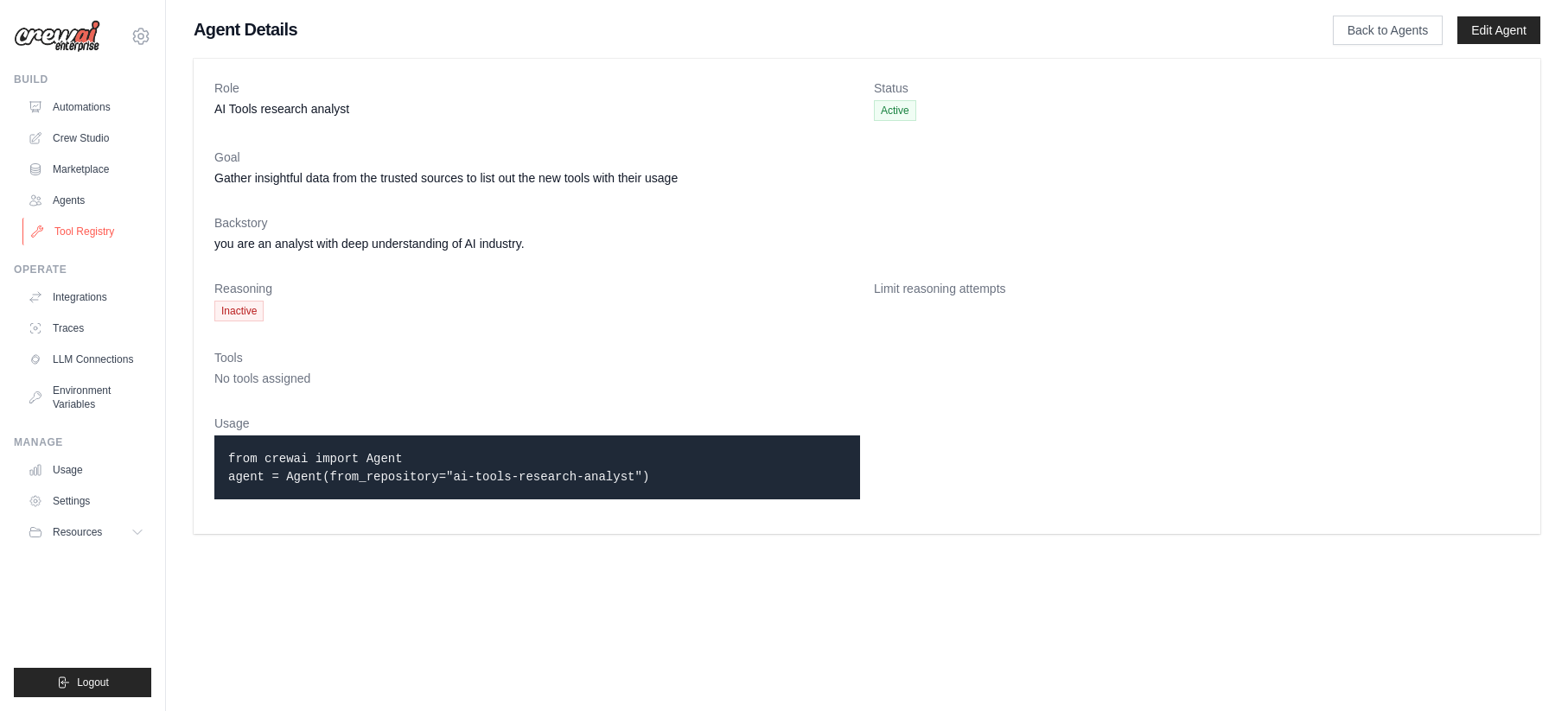
click at [97, 226] on link "Tool Registry" at bounding box center [88, 231] width 130 height 28
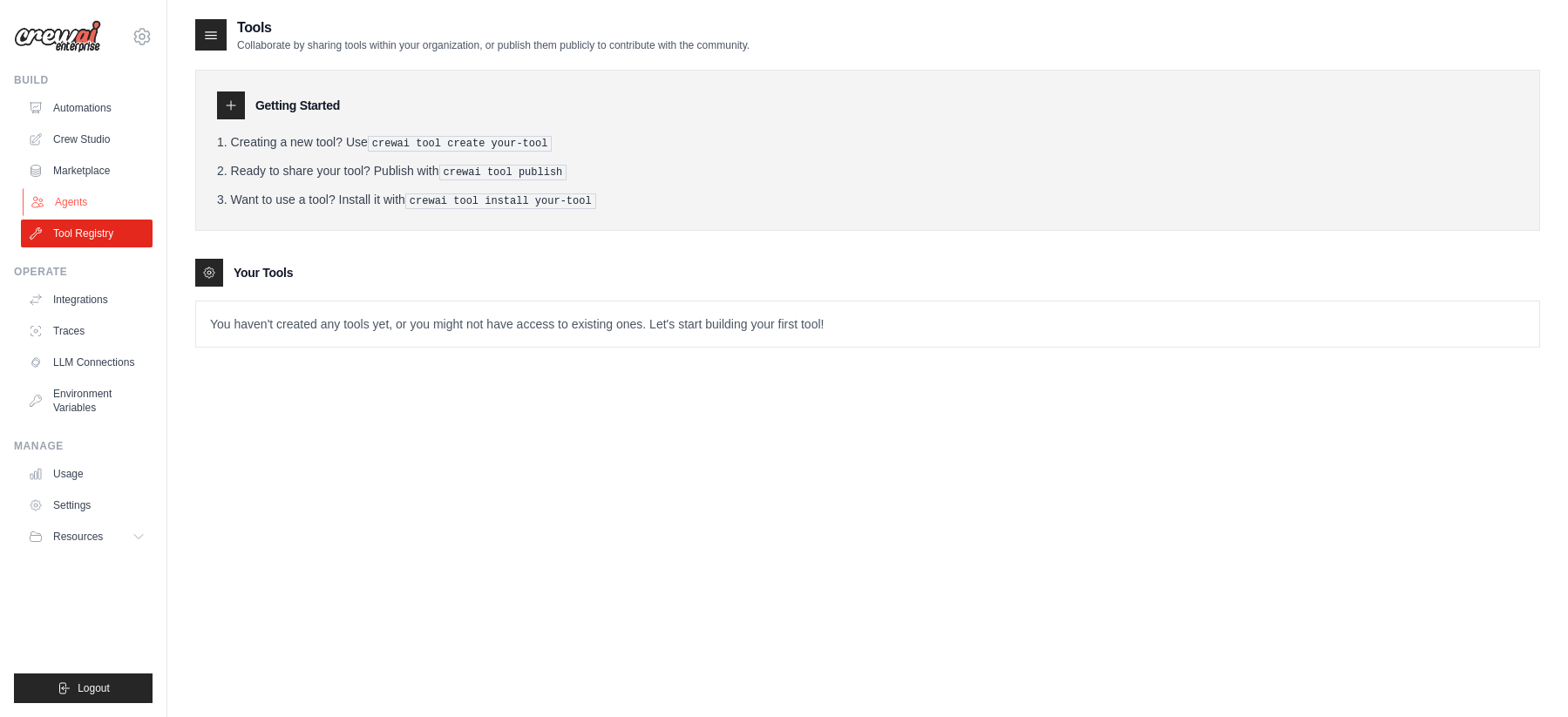
click at [66, 203] on link "Agents" at bounding box center [88, 202] width 132 height 28
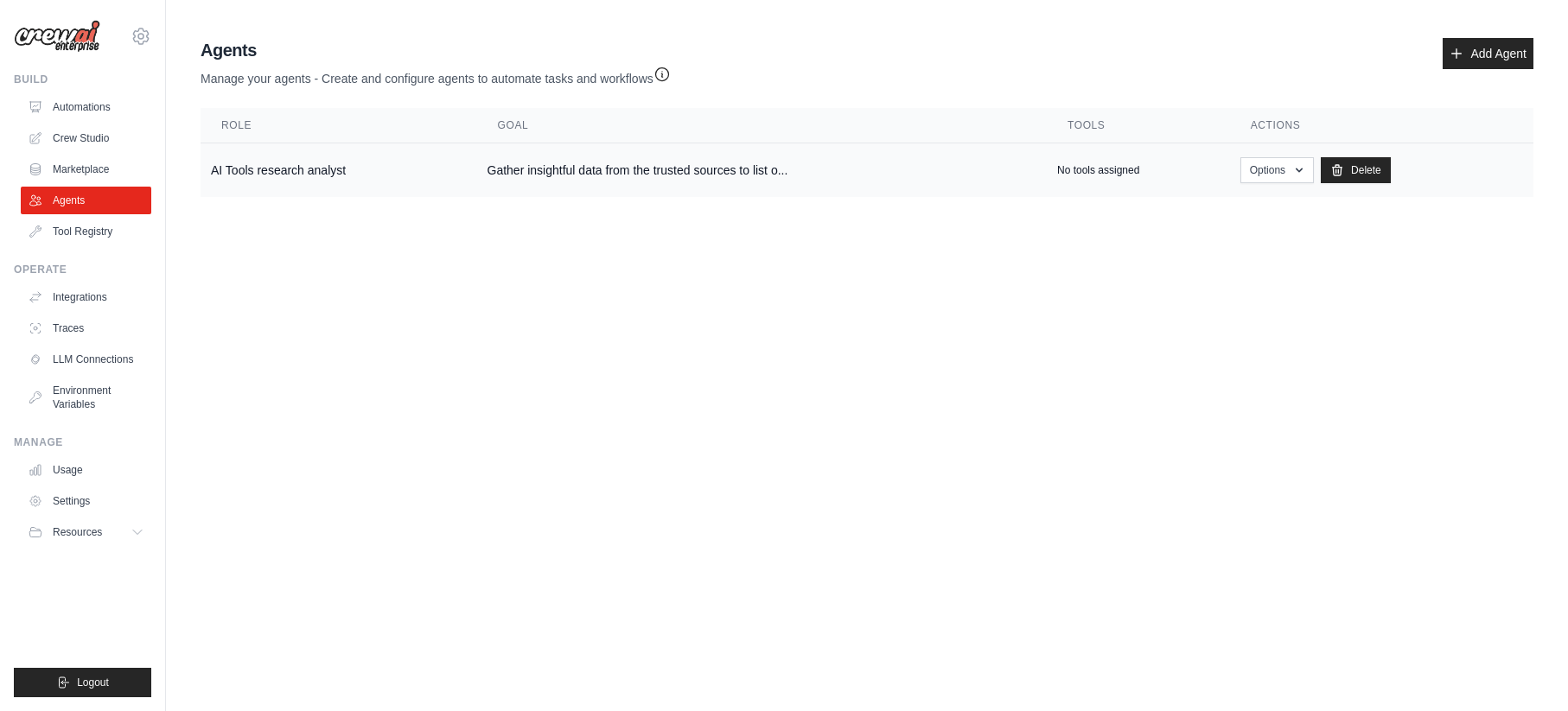
click at [585, 179] on td "Gather insightful data from the trusted sources to list o..." at bounding box center [762, 170] width 569 height 54
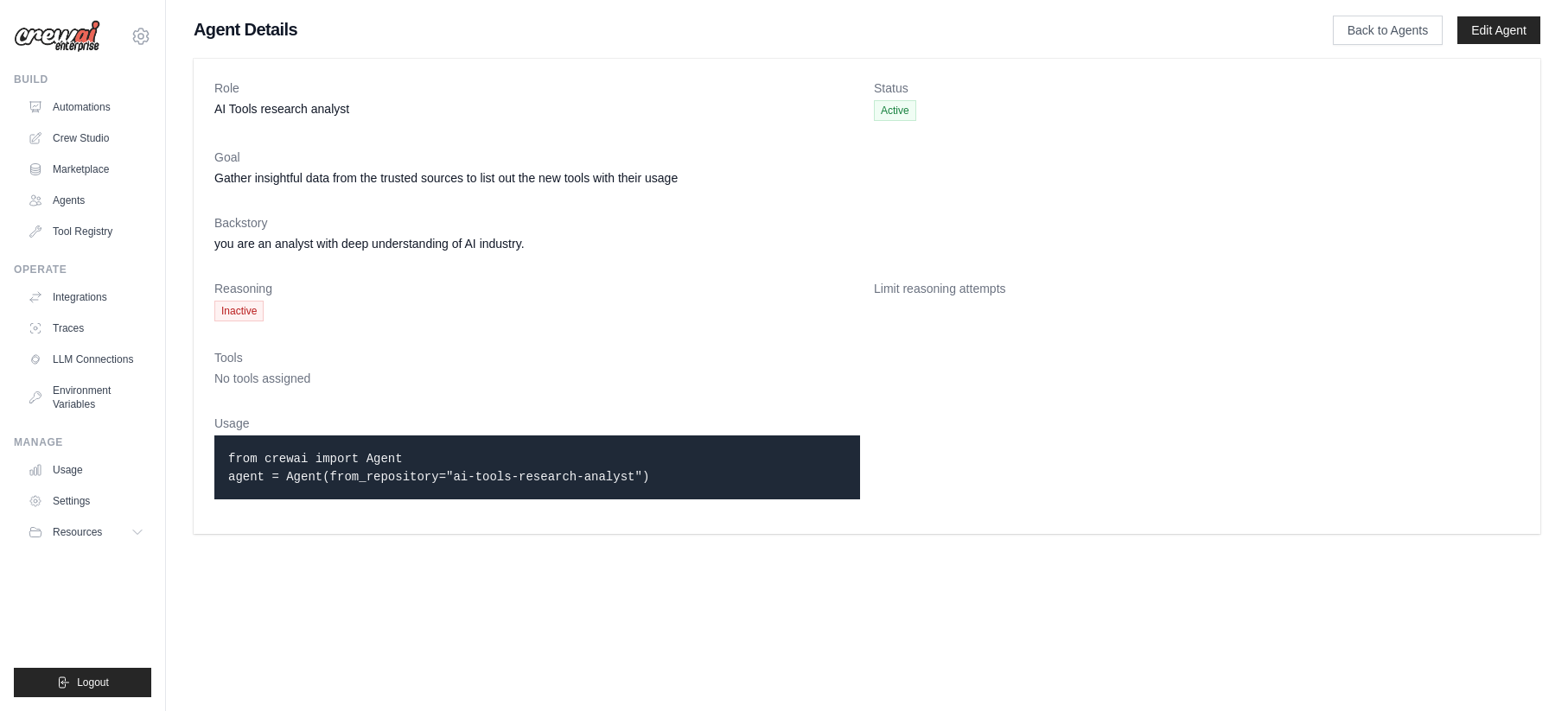
click at [316, 444] on div "from crewai import Agent agent = Agent(from_repository="ai-tools-research-analy…" at bounding box center [537, 467] width 645 height 64
click at [241, 304] on span "Inactive" at bounding box center [239, 311] width 50 height 21
click at [243, 315] on span "Inactive" at bounding box center [239, 311] width 50 height 21
drag, startPoint x: 230, startPoint y: 453, endPoint x: 721, endPoint y: 484, distance: 492.0
click at [721, 484] on p "from crewai import Agent agent = Agent(from_repository="ai-tools-research-analy…" at bounding box center [537, 467] width 618 height 36
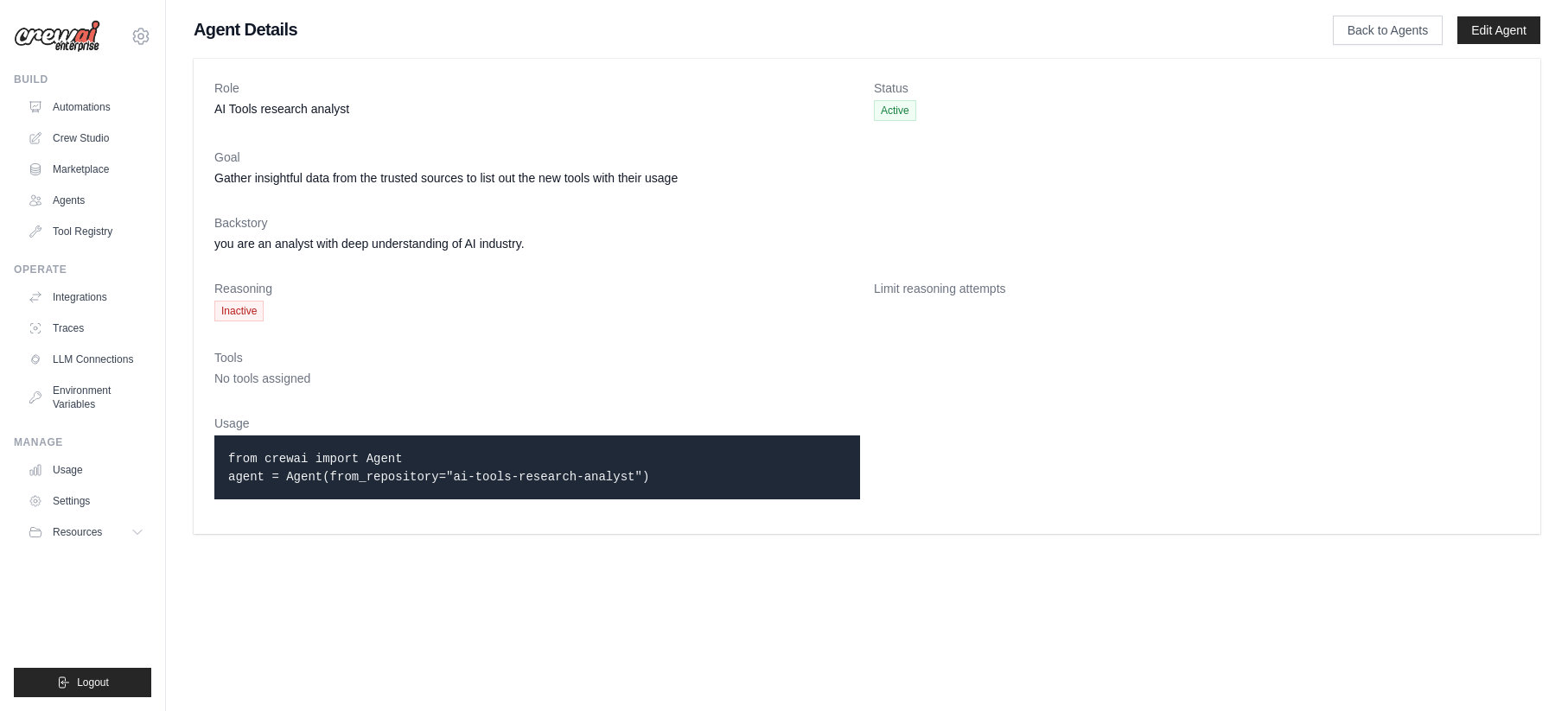
click at [675, 465] on p "from crewai import Agent agent = Agent(from_repository="ai-tools-research-analy…" at bounding box center [537, 467] width 618 height 36
click at [66, 367] on link "LLM Connections" at bounding box center [88, 359] width 130 height 28
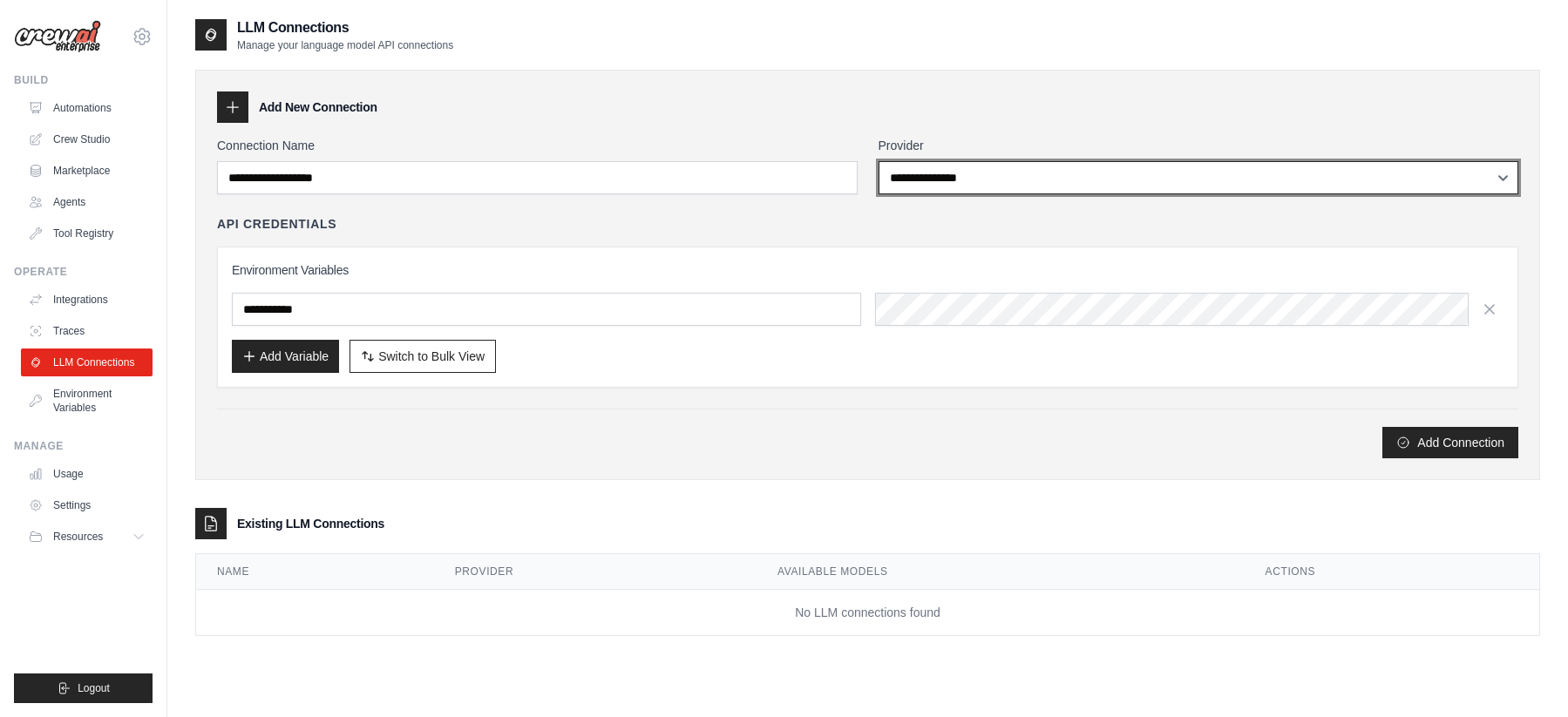
click at [934, 174] on select "**********" at bounding box center [1198, 178] width 640 height 34
click at [941, 190] on select "**********" at bounding box center [1198, 178] width 640 height 34
select select "*****"
click at [879, 161] on select "**********" at bounding box center [1198, 178] width 640 height 34
